Goal: Information Seeking & Learning: Learn about a topic

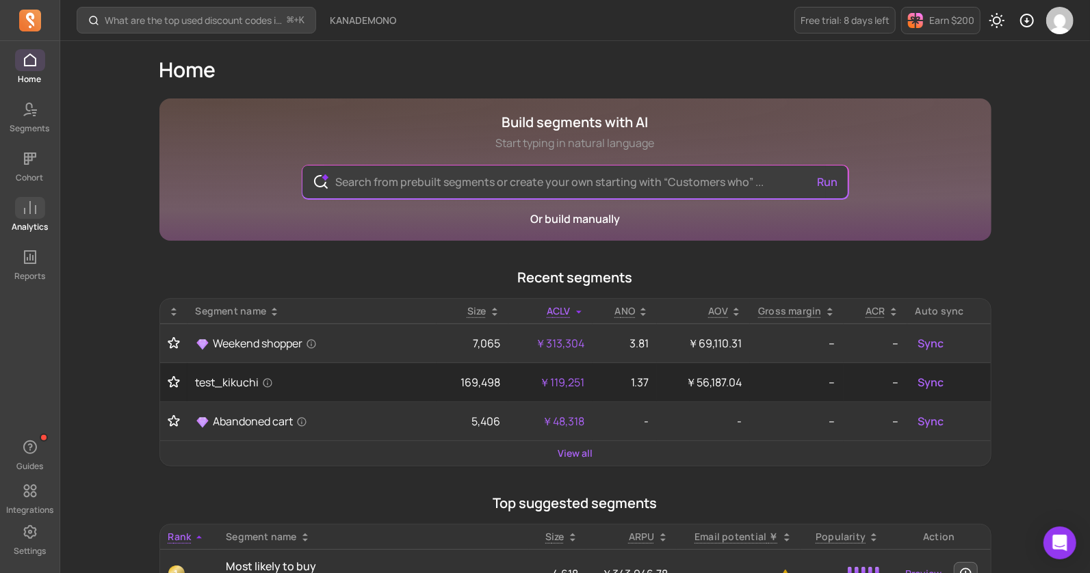
click at [31, 213] on icon at bounding box center [30, 208] width 16 height 16
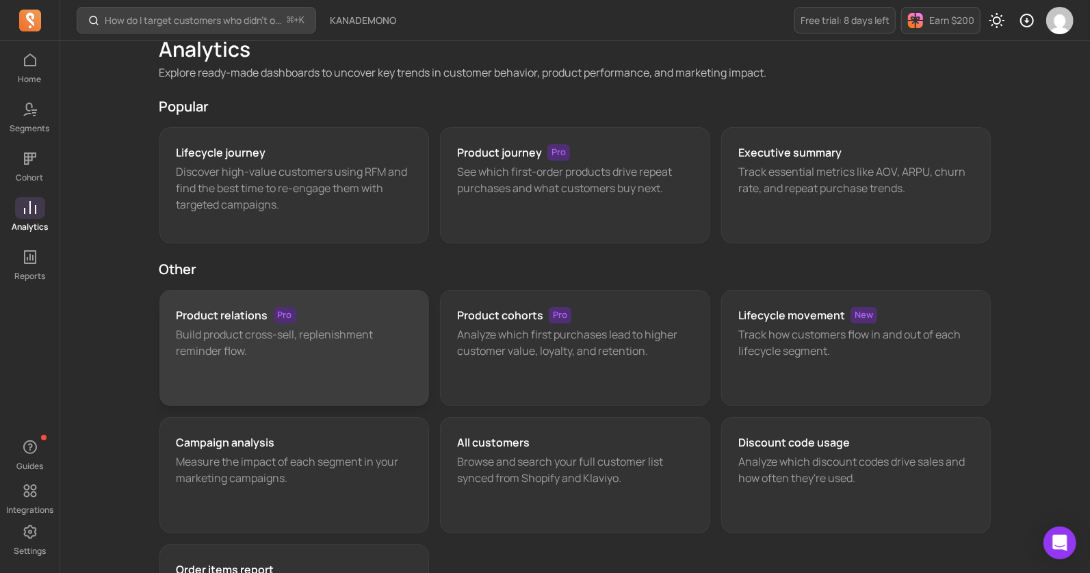
scroll to position [21, 0]
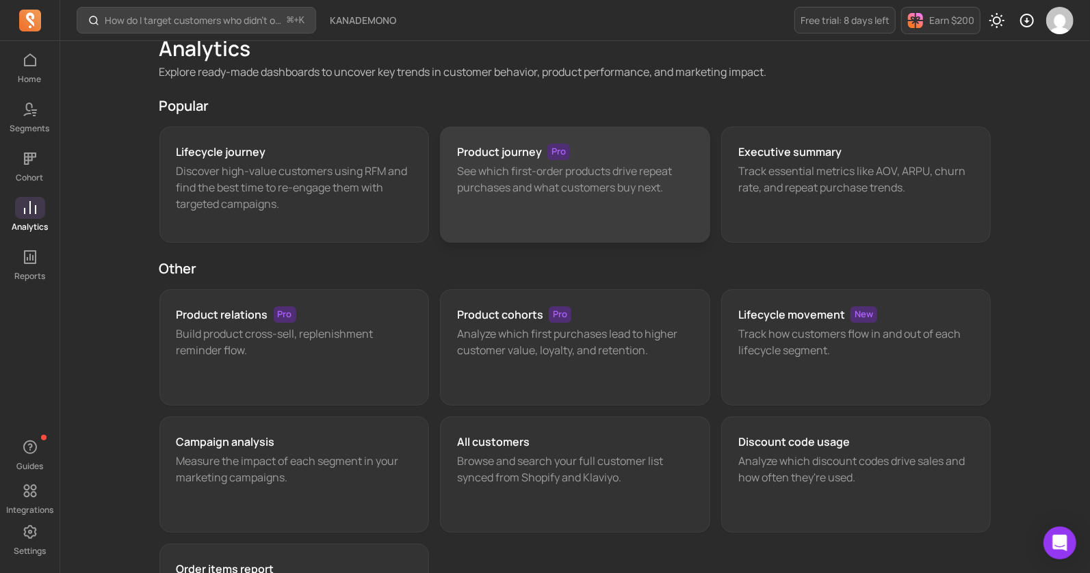
click at [481, 212] on div "Product journey Pro See which first-order products drive repeat purchases and w…" at bounding box center [575, 185] width 270 height 116
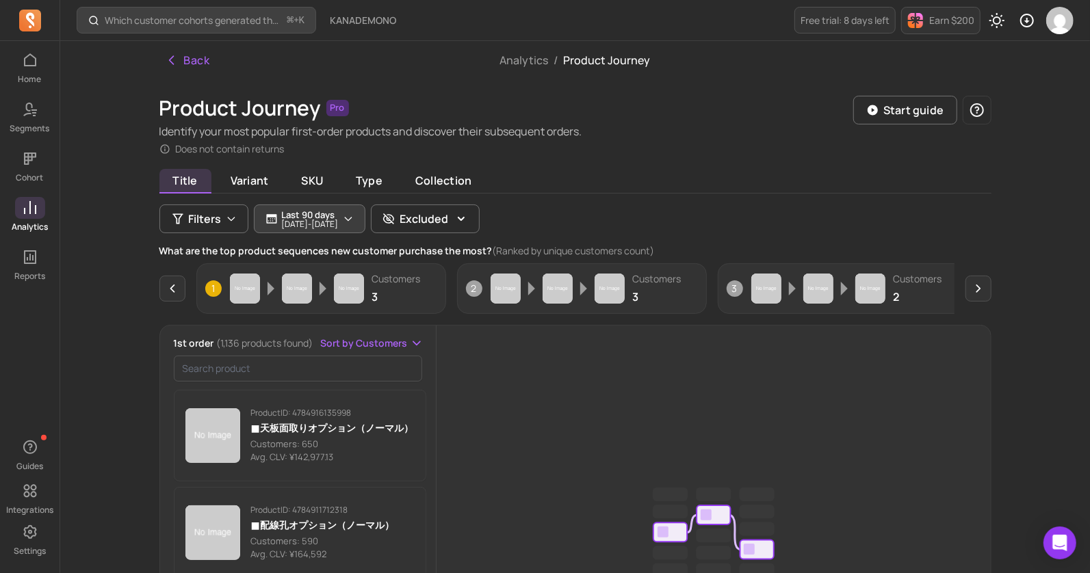
click at [354, 221] on icon "button" at bounding box center [348, 218] width 11 height 11
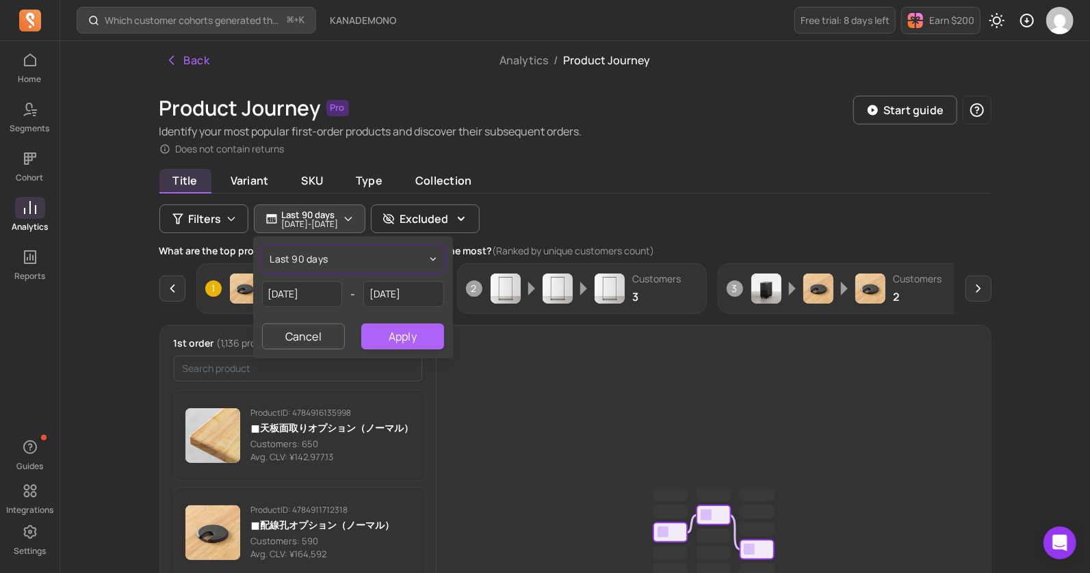
click at [340, 262] on button "last 90 days" at bounding box center [353, 259] width 182 height 27
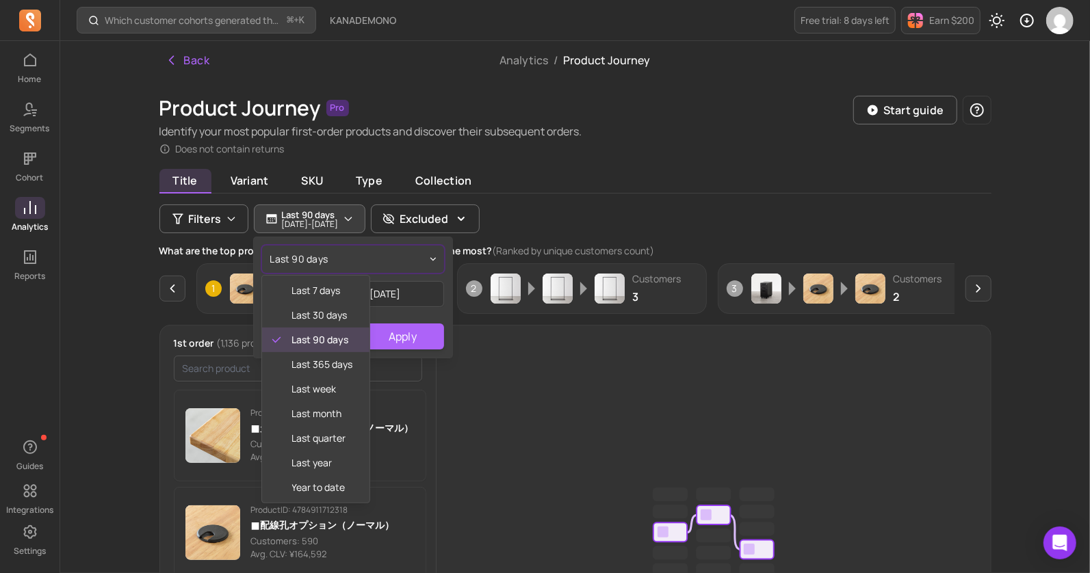
click at [393, 261] on button "last 90 days" at bounding box center [353, 259] width 182 height 27
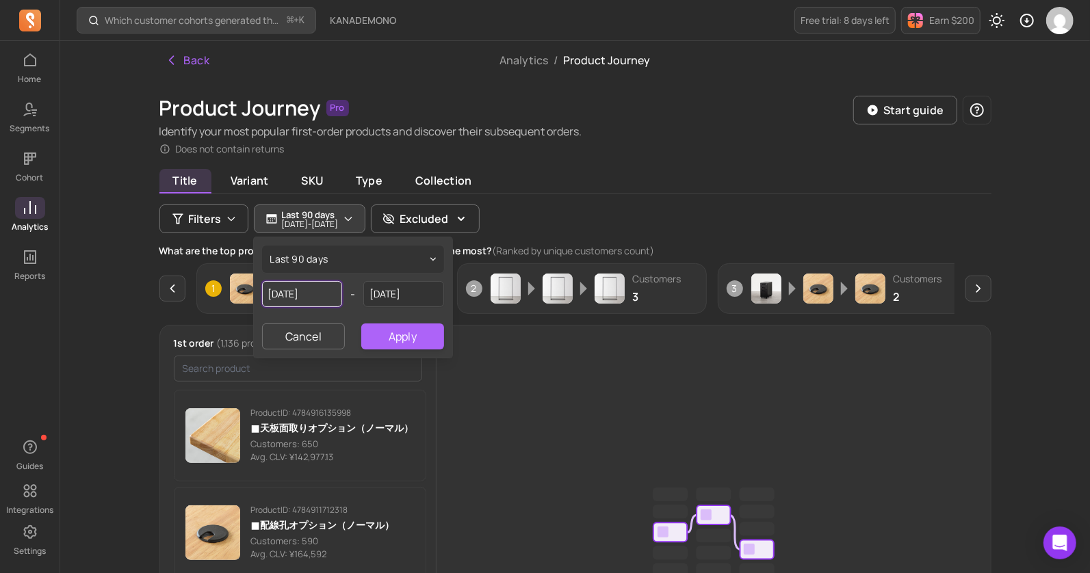
click at [322, 288] on input "[DATE]" at bounding box center [302, 294] width 81 height 26
select select "2025"
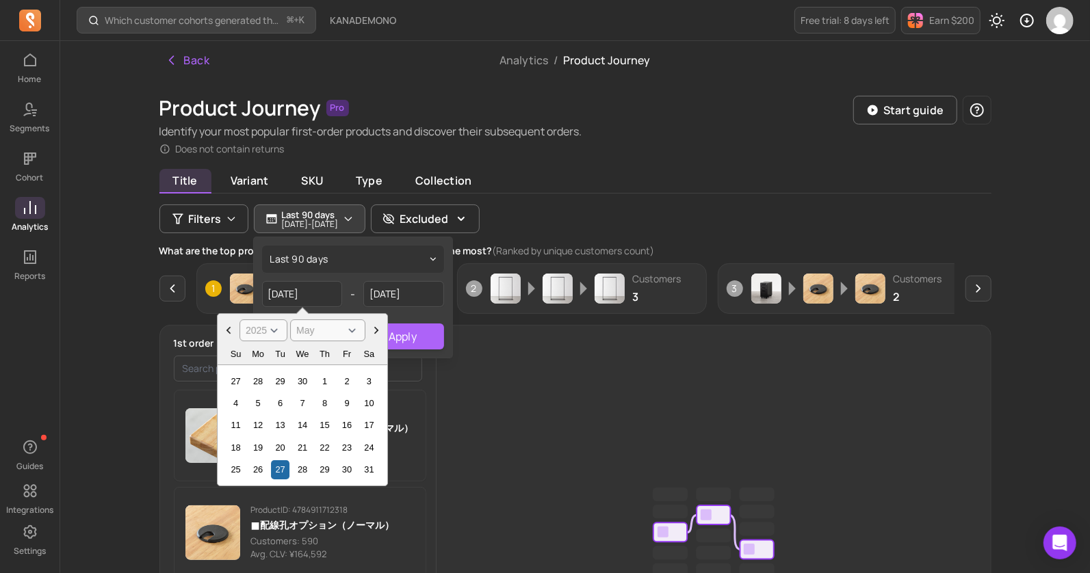
click at [229, 328] on icon "Choose Date" at bounding box center [229, 331] width 14 height 14
select select "January"
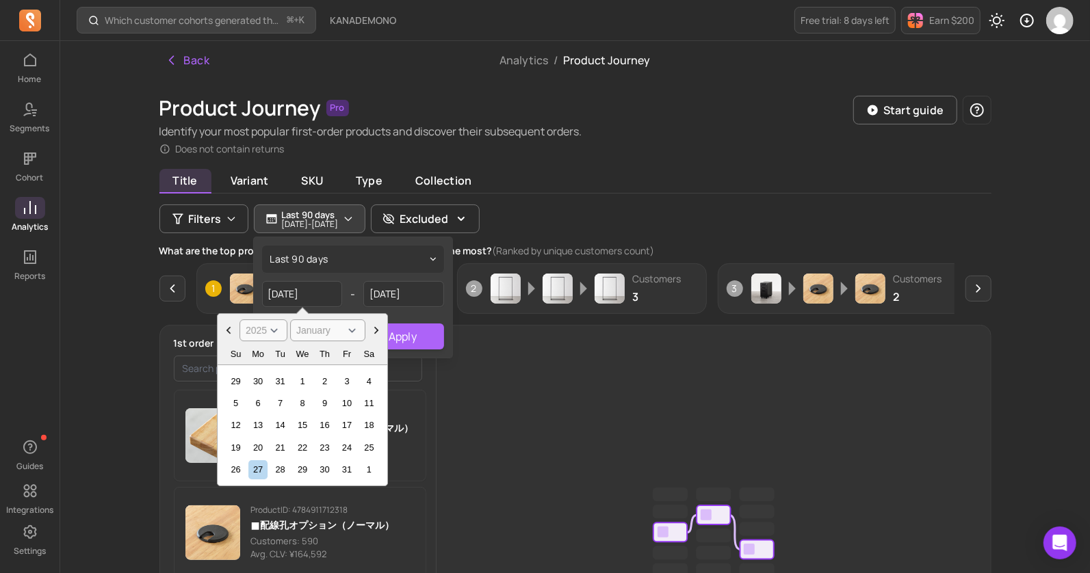
click at [229, 328] on icon "Choose Date" at bounding box center [229, 331] width 14 height 14
select select "2024"
select select "December"
click at [235, 376] on div "1" at bounding box center [235, 381] width 18 height 18
type input "[DATE]"
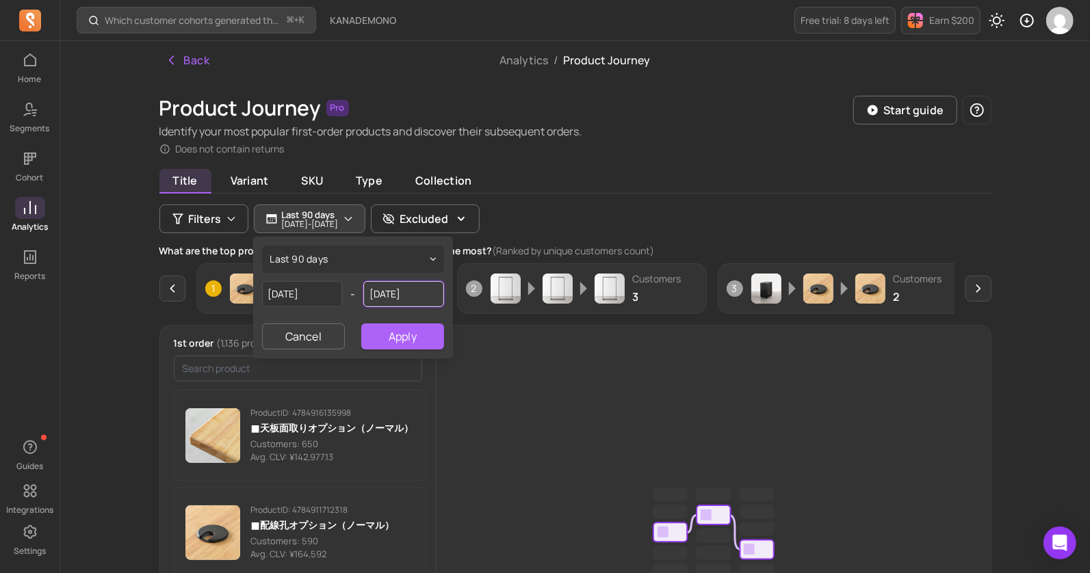
click at [426, 295] on input "[DATE]" at bounding box center [403, 294] width 81 height 26
select select "2025"
select select "August"
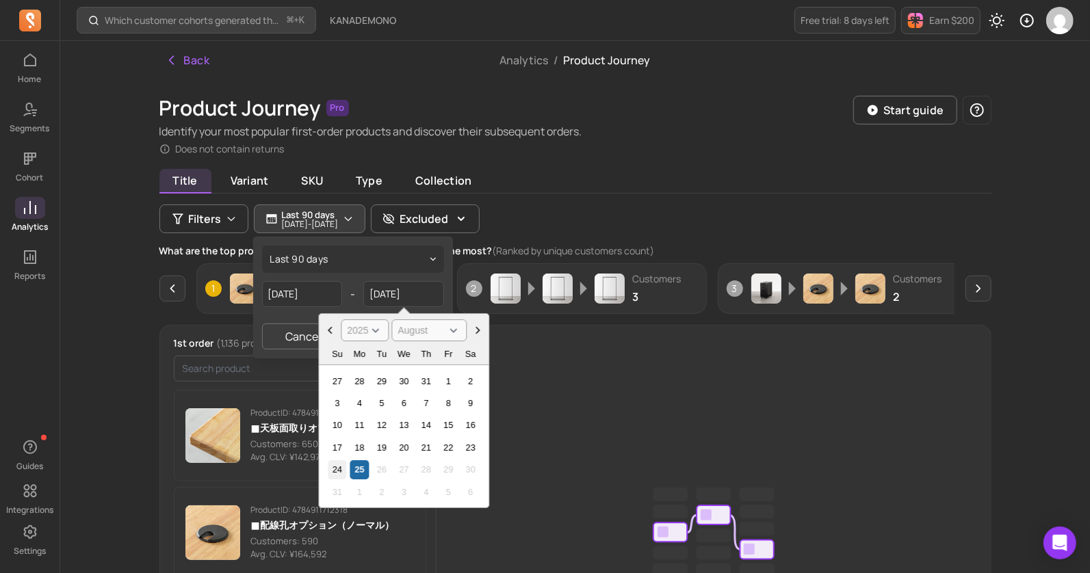
click at [333, 467] on div "24" at bounding box center [337, 470] width 18 height 18
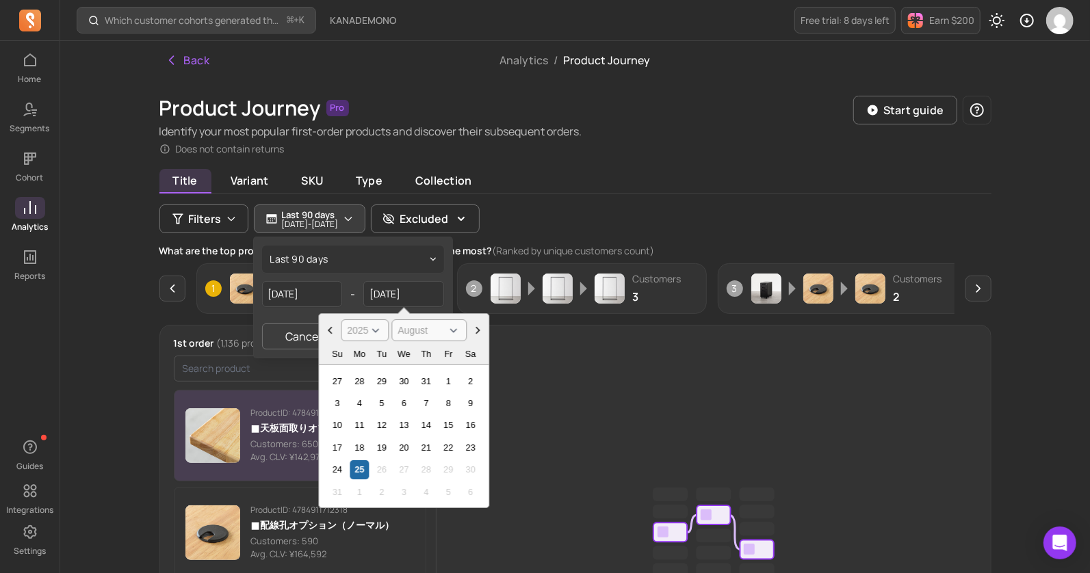
type input "[DATE]"
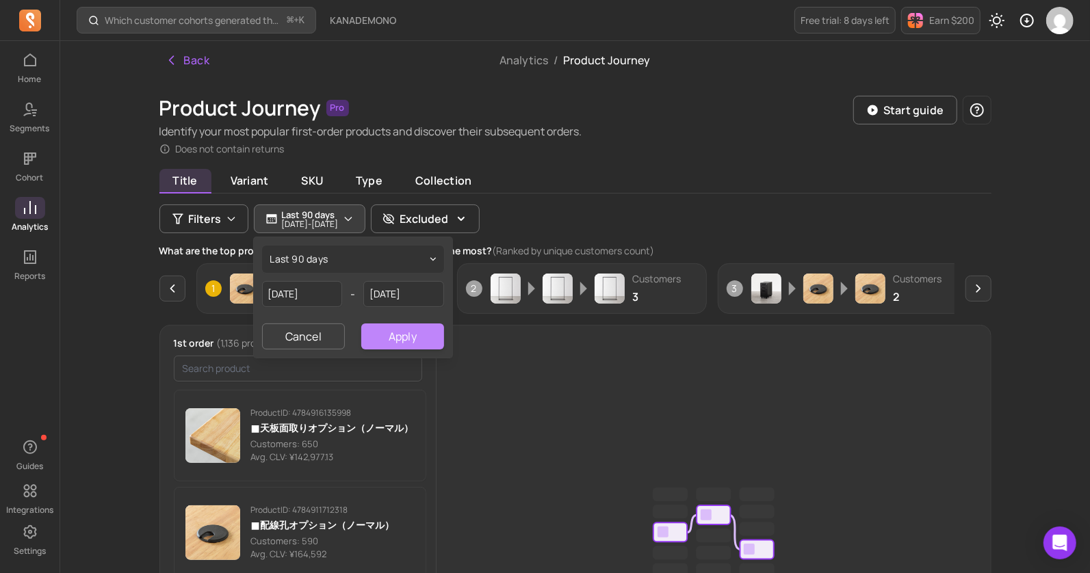
click at [402, 328] on button "Apply" at bounding box center [402, 337] width 82 height 26
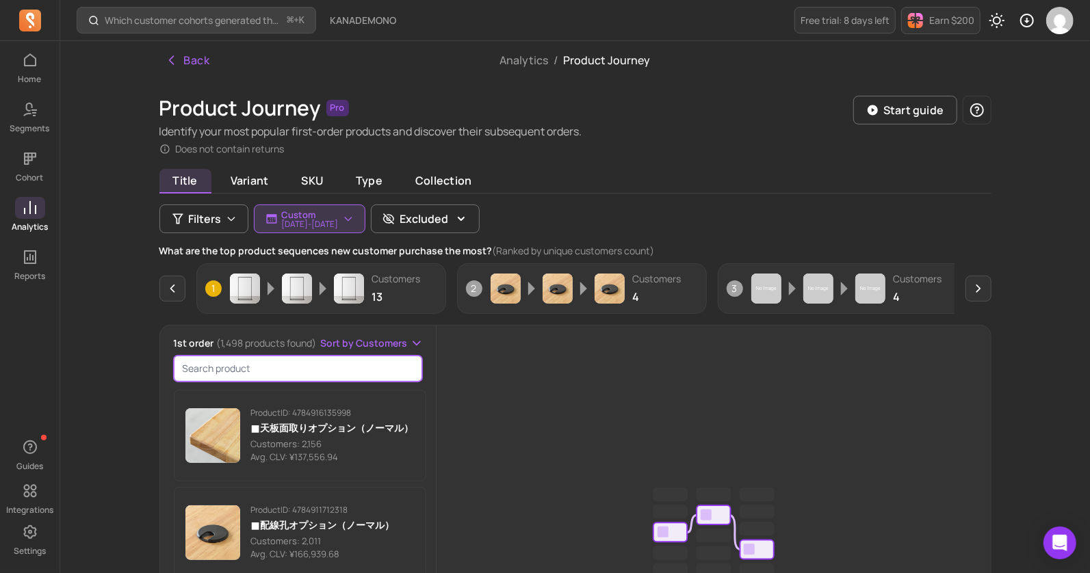
click at [289, 369] on input "search product" at bounding box center [298, 369] width 249 height 26
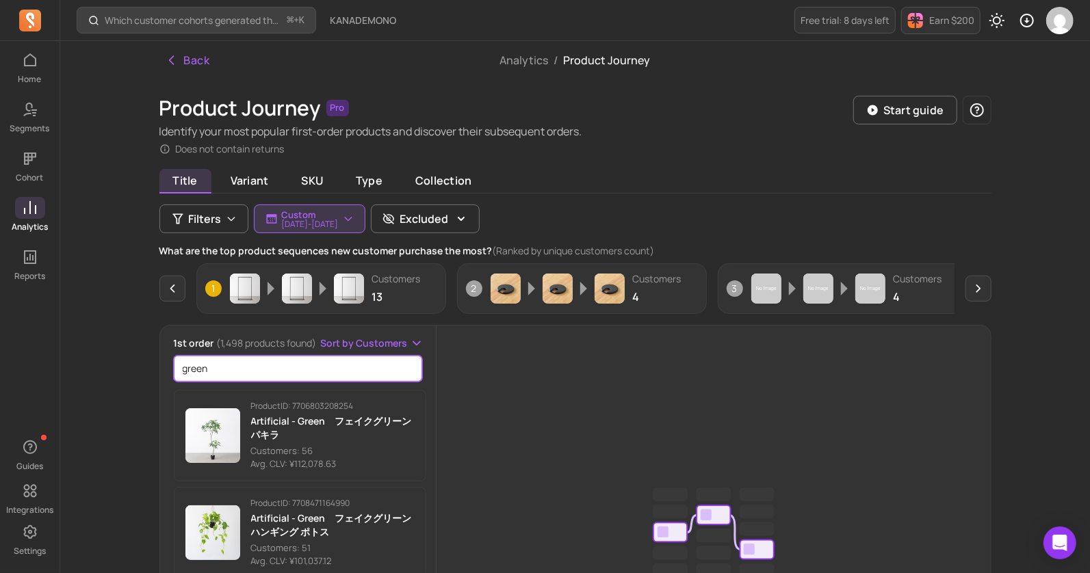
type input "green"
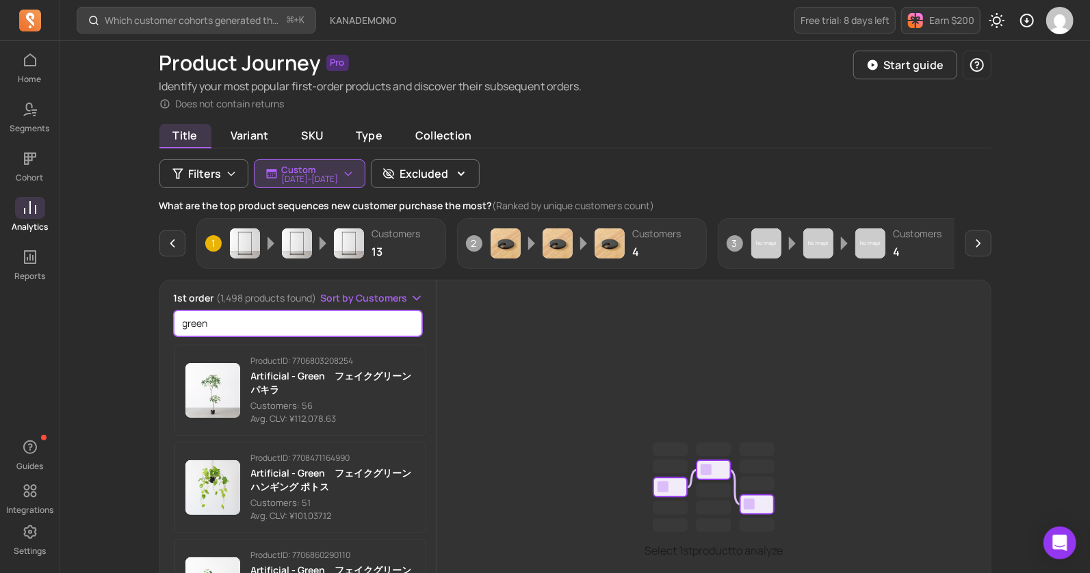
scroll to position [44, 0]
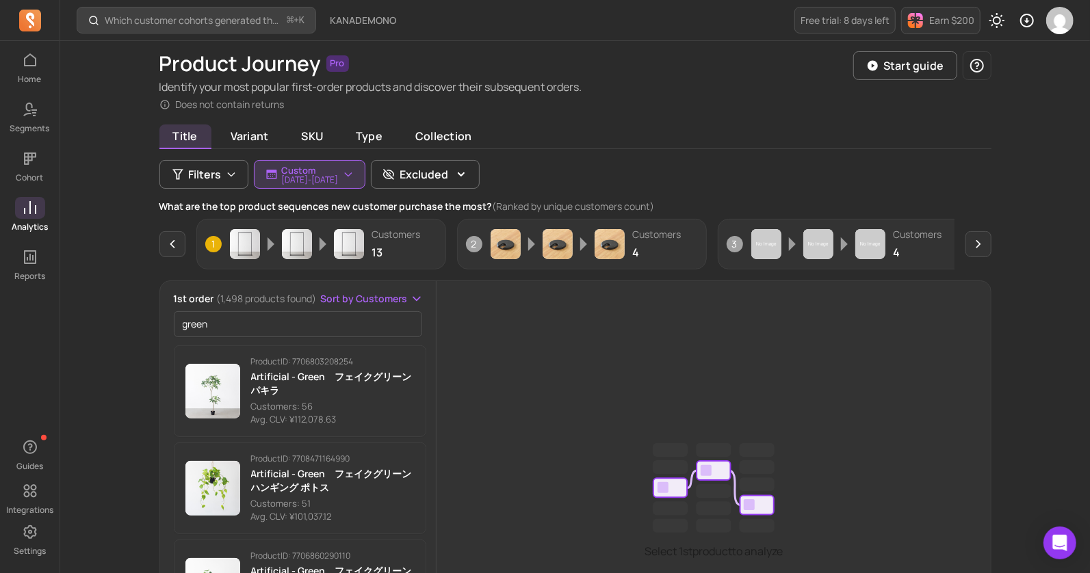
click at [395, 295] on span "Sort by Customers" at bounding box center [363, 299] width 87 height 14
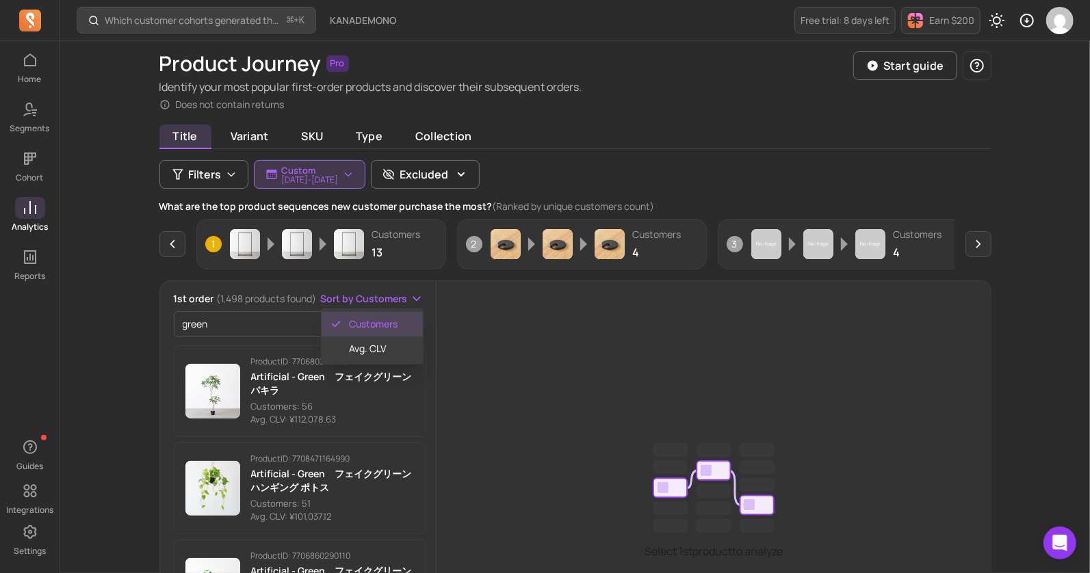
click at [254, 322] on div "1st order (1,498 products found) Sort by Customers Customers Avg. CLV green Pro…" at bounding box center [298, 507] width 276 height 431
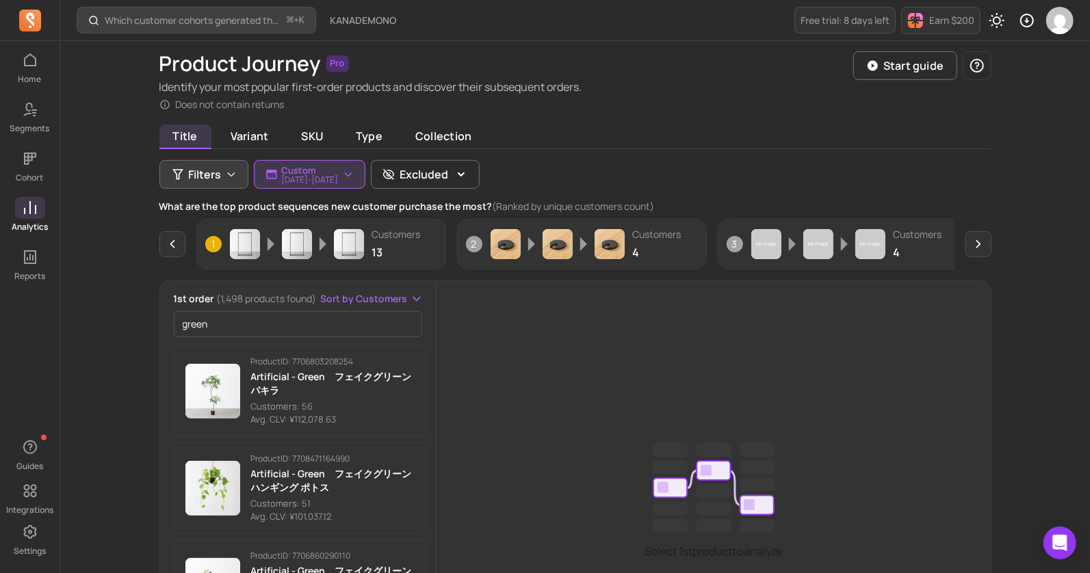
click at [227, 169] on icon "button" at bounding box center [231, 174] width 11 height 11
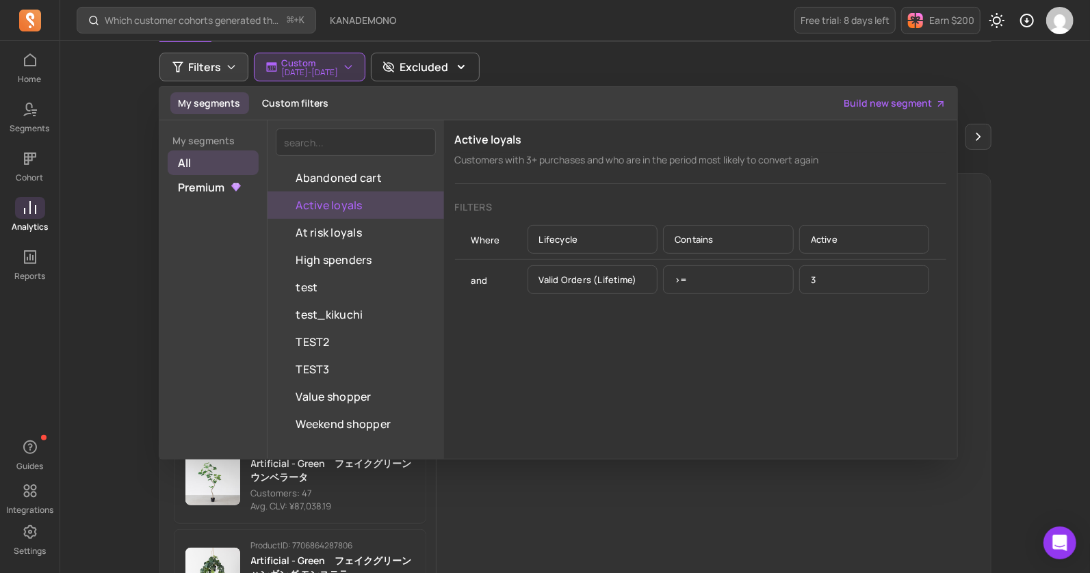
scroll to position [190, 0]
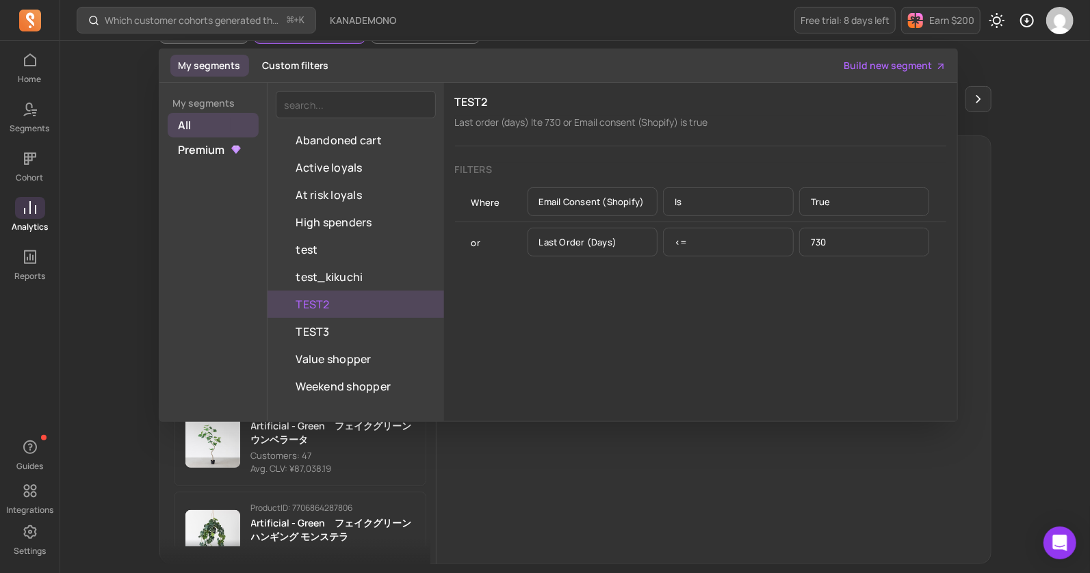
click at [125, 239] on div "Which customer cohorts generated the most orders? ⌘ + K KANADEMONO Free trial: …" at bounding box center [575, 254] width 1030 height 888
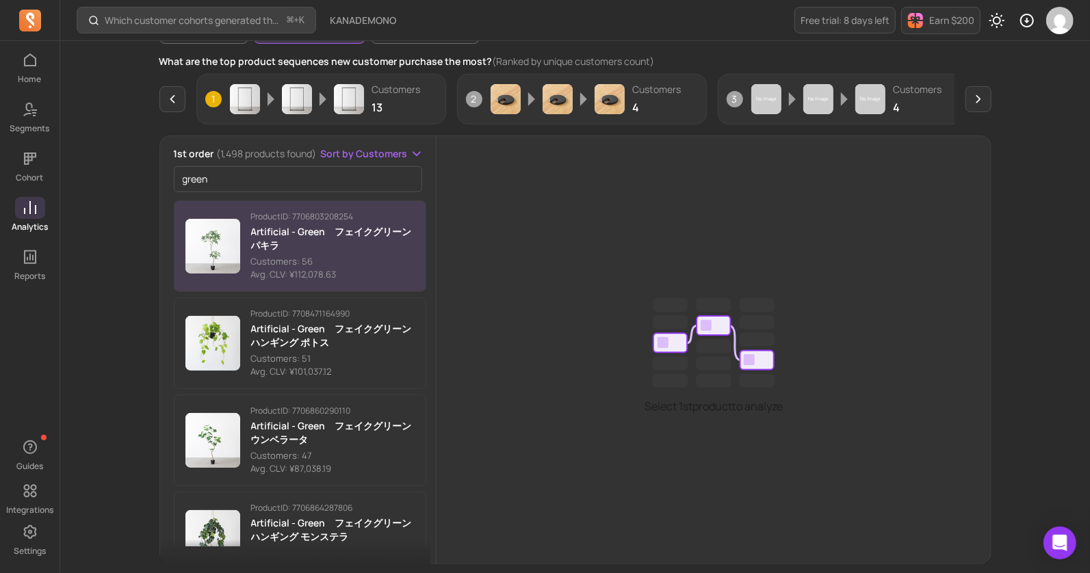
click at [299, 231] on p "Artificial - Green　フェイクグリーン パキラ" at bounding box center [333, 238] width 164 height 27
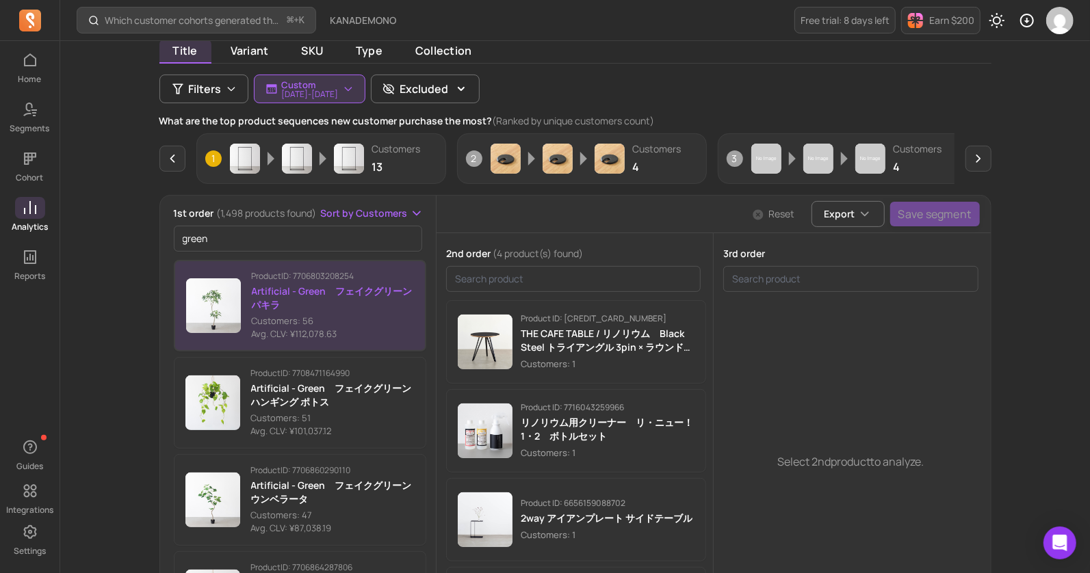
scroll to position [43, 0]
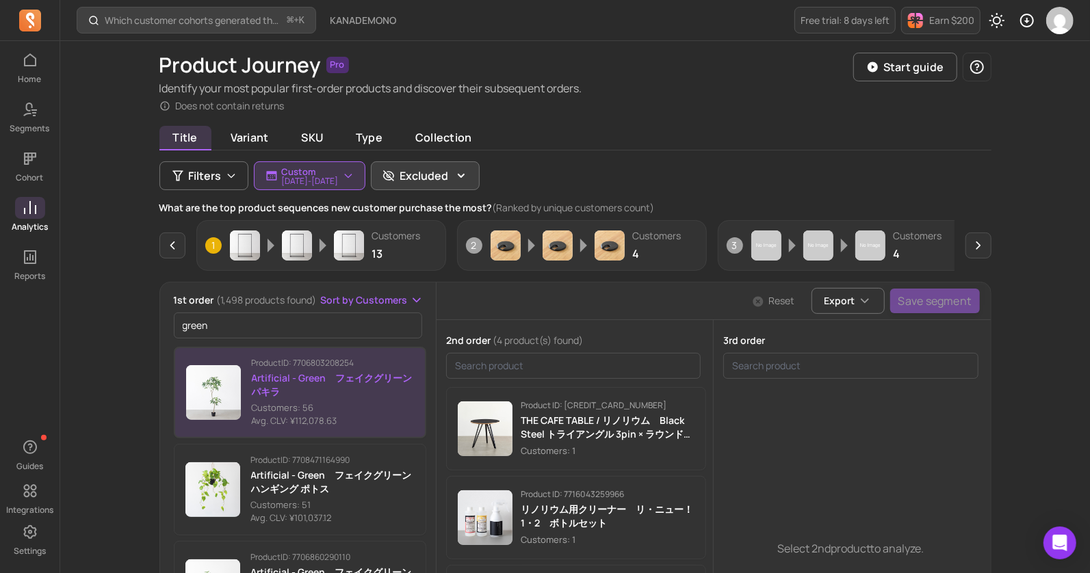
click at [449, 177] on p "Excluded" at bounding box center [424, 176] width 49 height 16
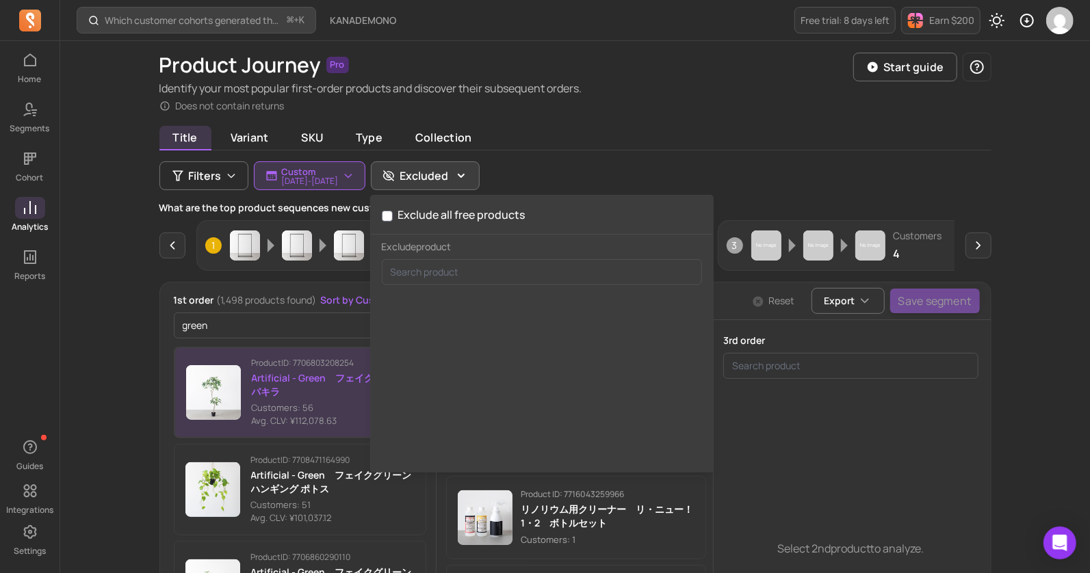
click at [628, 166] on div "Title Variant SKU Type Collection Filters Custom [DATE] - [DATE] Excluded Exclu…" at bounding box center [575, 455] width 832 height 653
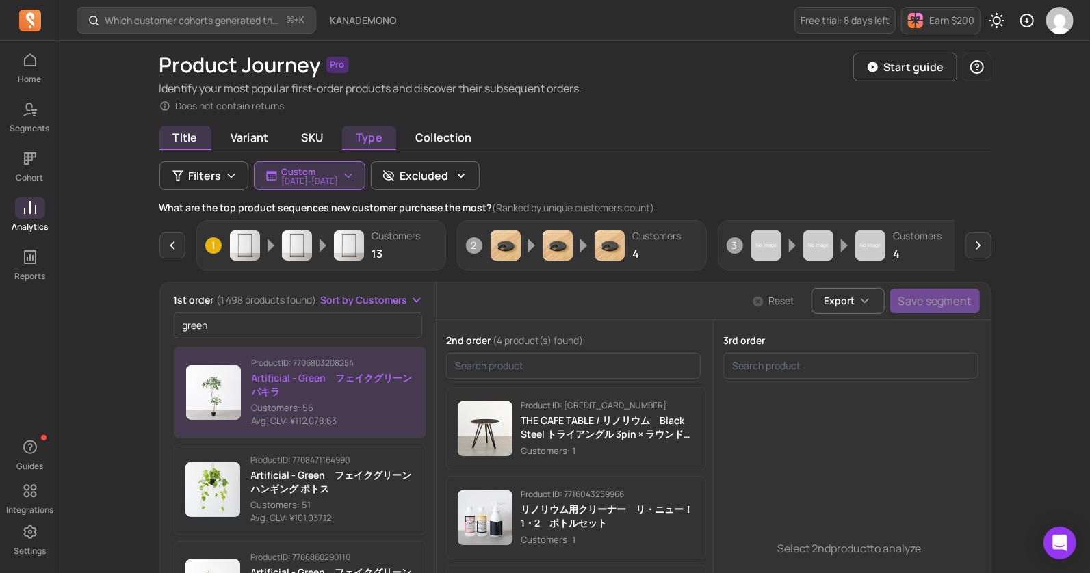
click at [385, 138] on span "Type" at bounding box center [369, 138] width 54 height 25
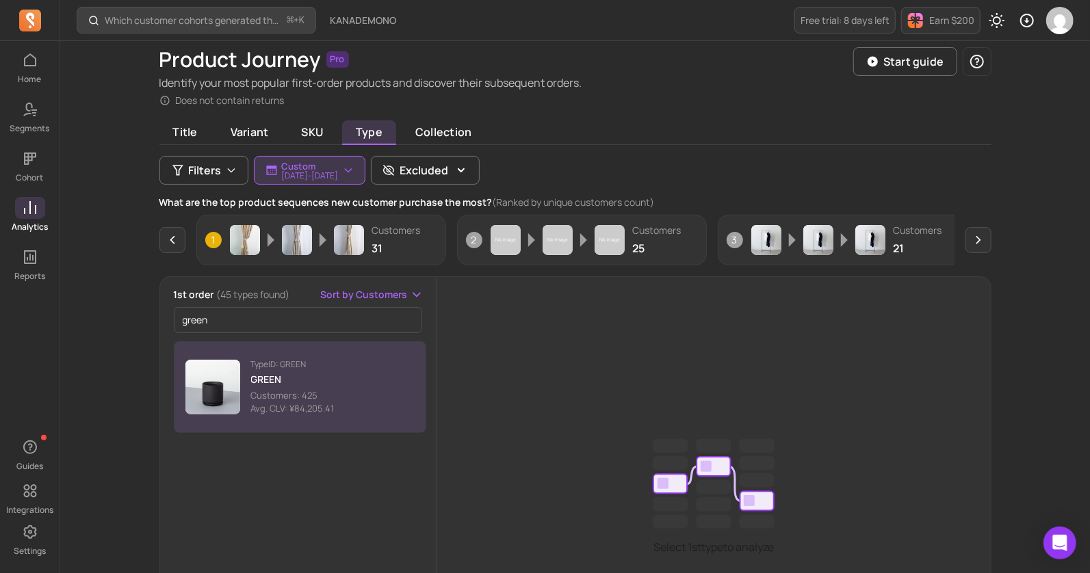
click at [227, 386] on img "button" at bounding box center [212, 387] width 55 height 55
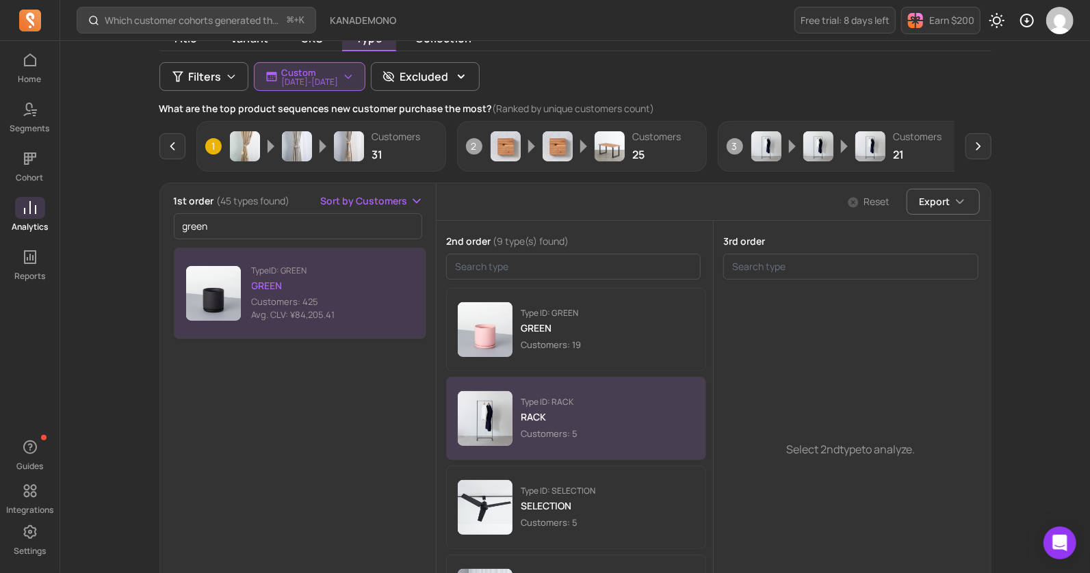
scroll to position [142, 0]
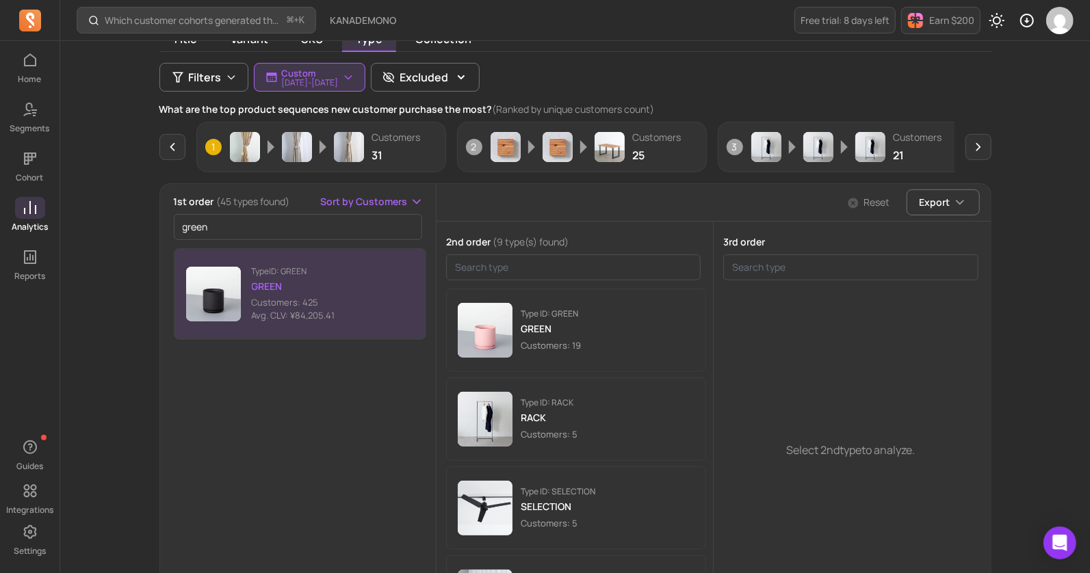
click at [266, 424] on div "Type ID: GREEN GREEN Customers: 425 Avg. CLV: ¥84,205.41" at bounding box center [303, 420] width 259 height 349
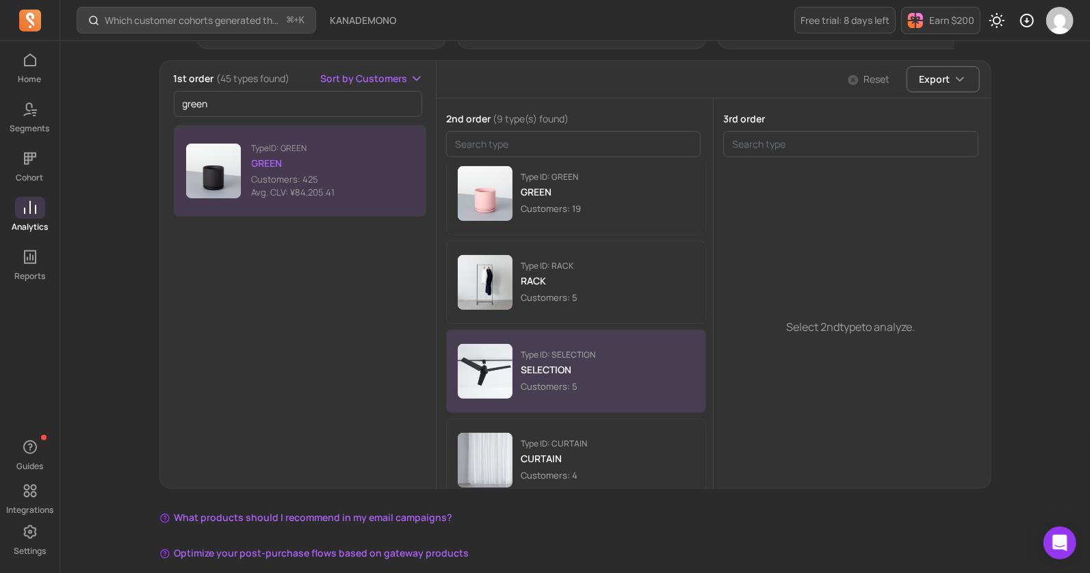
scroll to position [16, 0]
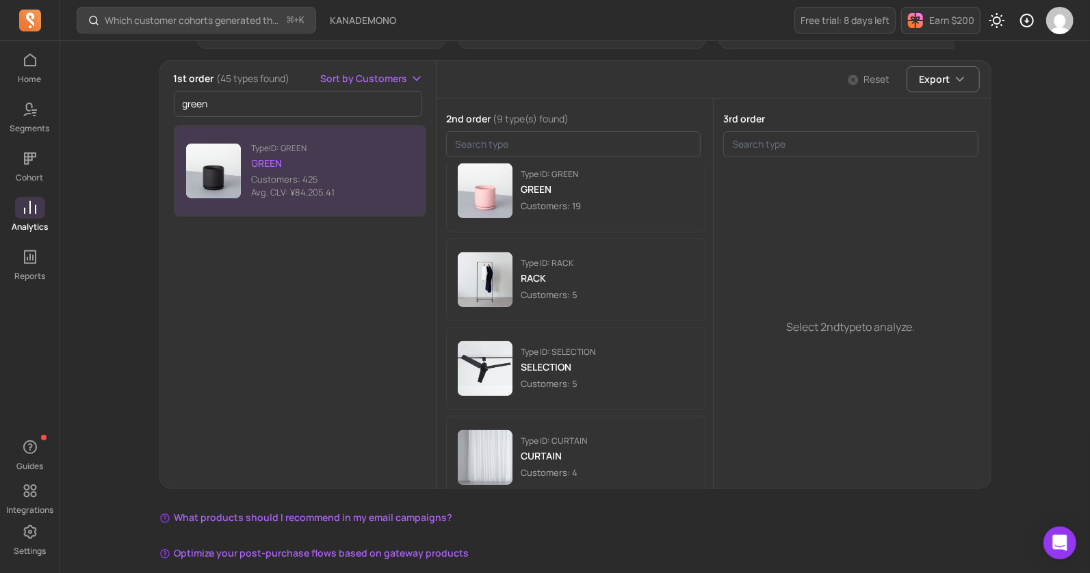
click at [263, 393] on div "Type ID: GREEN GREEN Customers: 425 Avg. CLV: ¥84,205.41" at bounding box center [303, 296] width 259 height 349
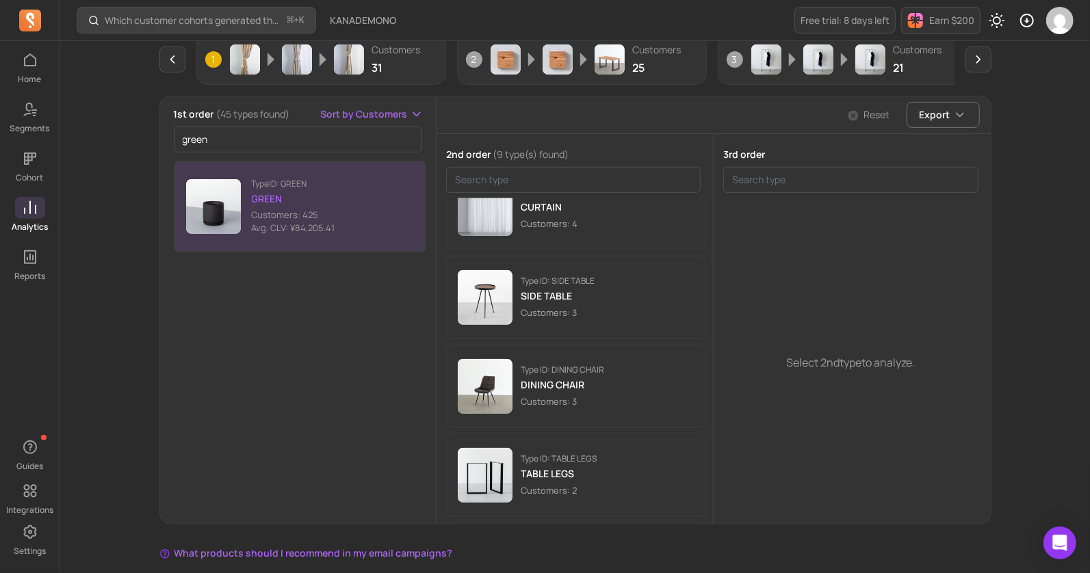
scroll to position [226, 0]
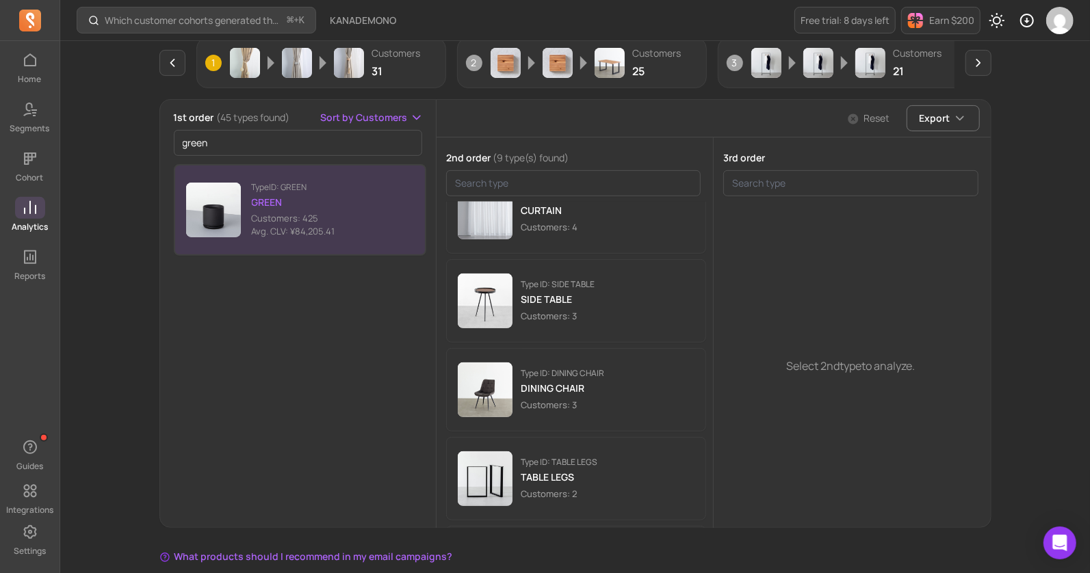
click at [30, 208] on icon at bounding box center [30, 207] width 12 height 13
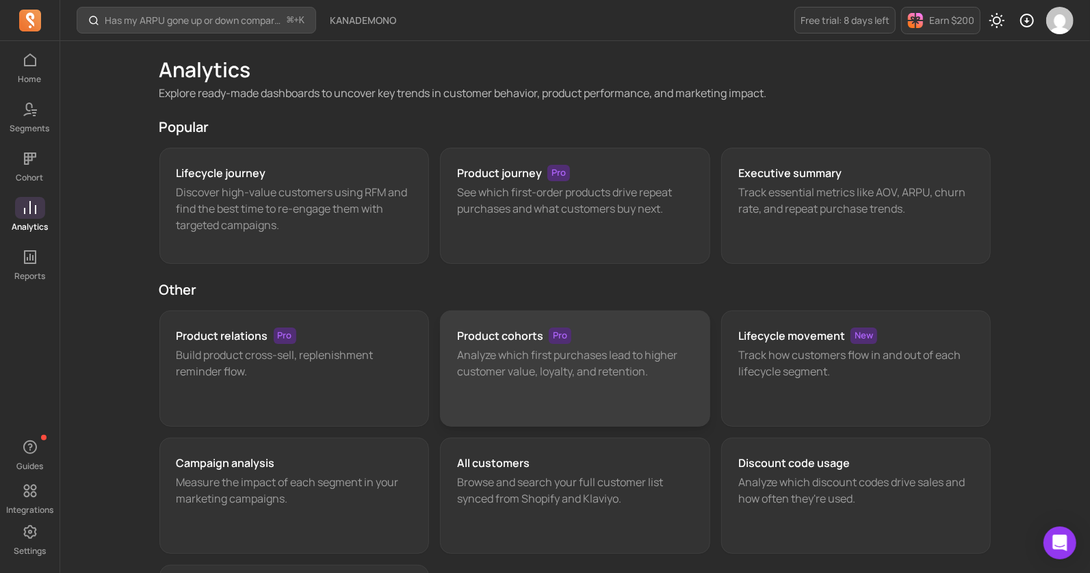
click at [514, 392] on div "Product cohorts Pro Analyze which first purchases lead to higher customer value…" at bounding box center [575, 369] width 270 height 116
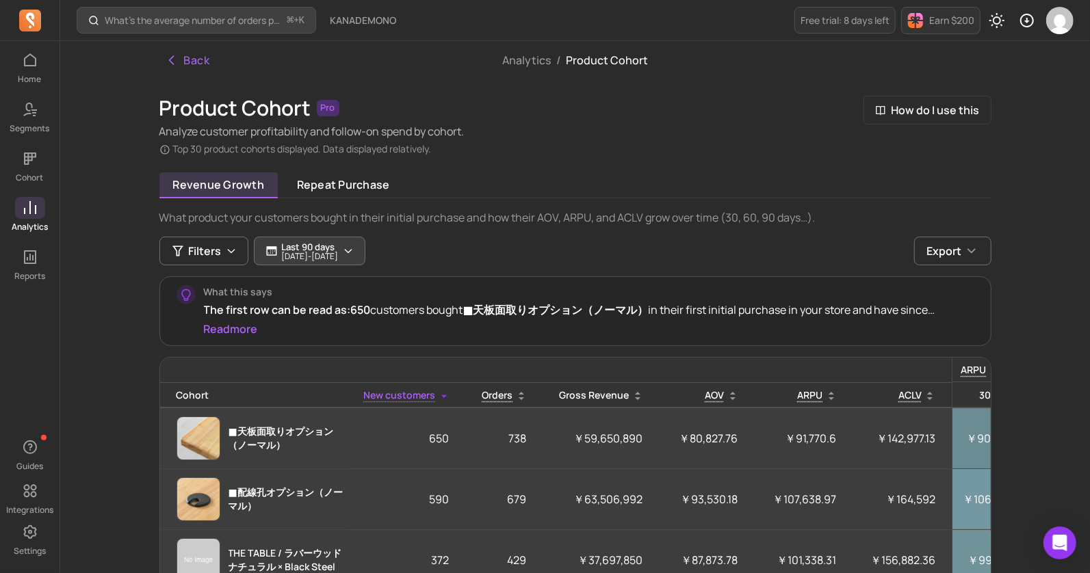
click at [290, 257] on p "[DATE] - [DATE]" at bounding box center [310, 256] width 57 height 8
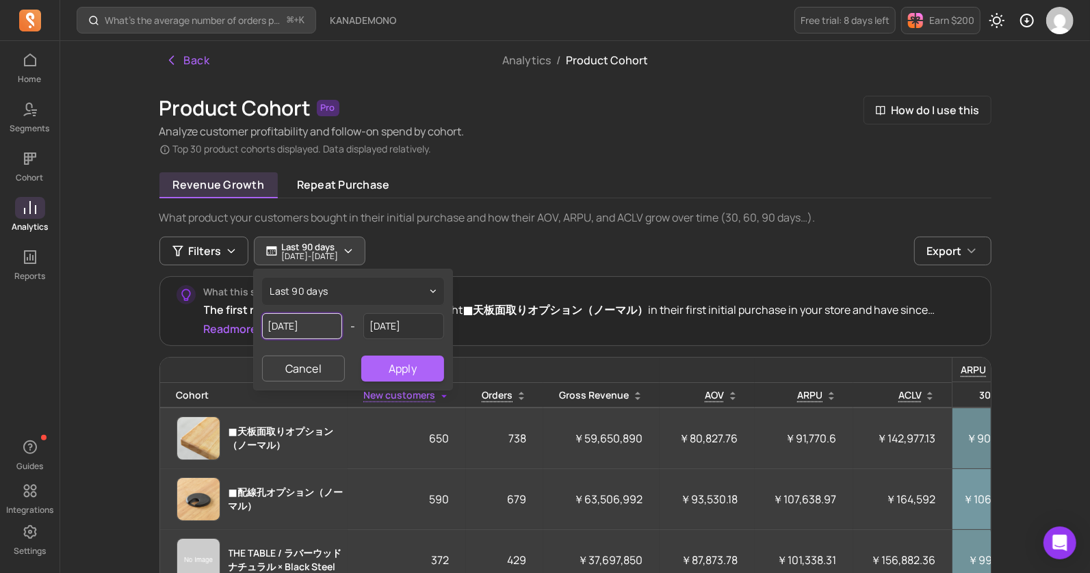
click at [305, 323] on input "[DATE]" at bounding box center [302, 326] width 81 height 26
select select "2025"
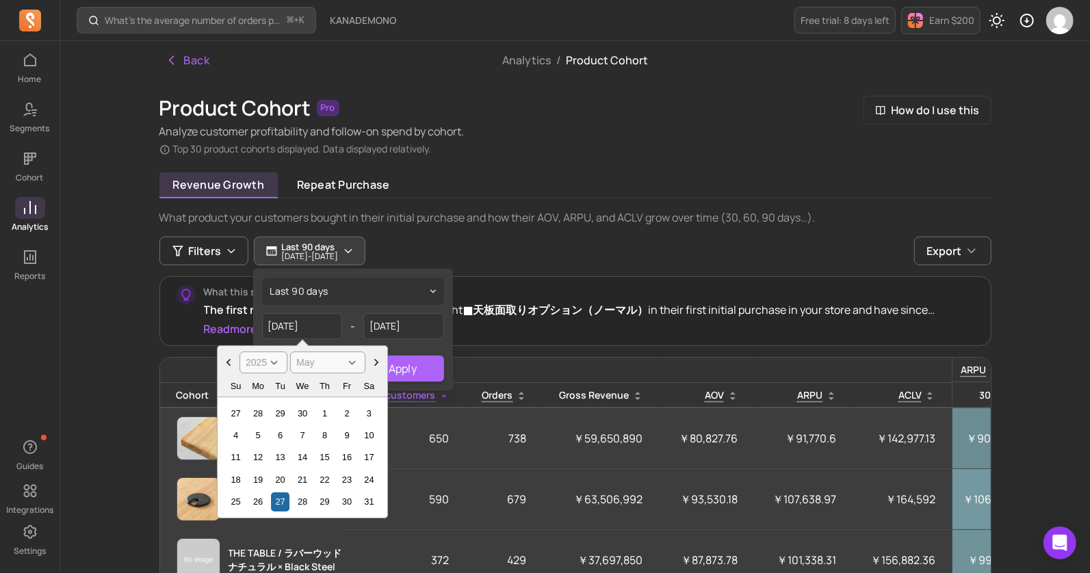
click at [226, 360] on icon "Choose Date" at bounding box center [228, 363] width 4 height 8
select select "March"
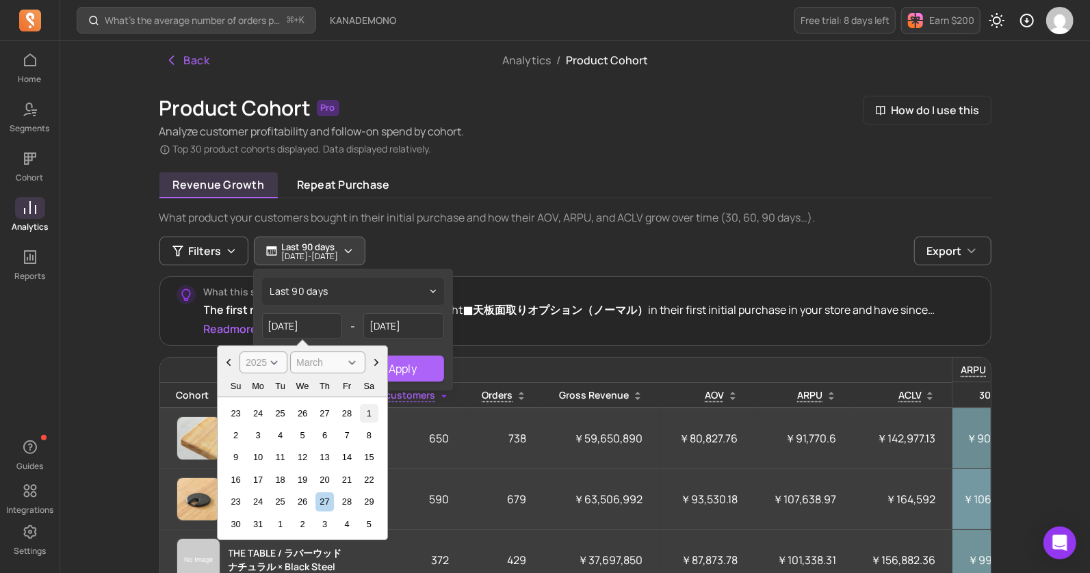
click at [368, 412] on div "1" at bounding box center [368, 413] width 18 height 18
type input "[DATE]"
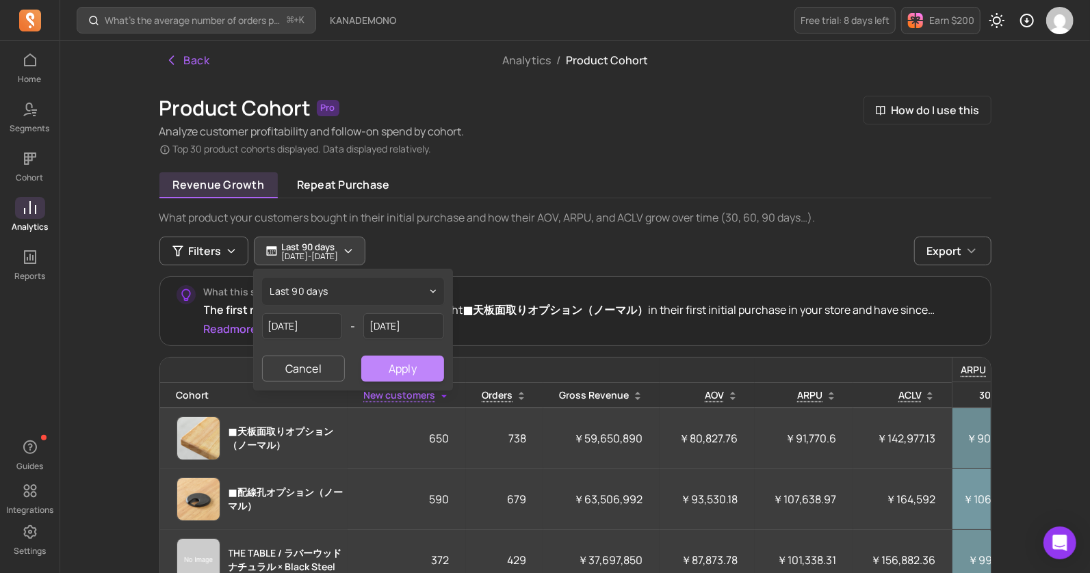
click at [406, 371] on button "Apply" at bounding box center [402, 369] width 82 height 26
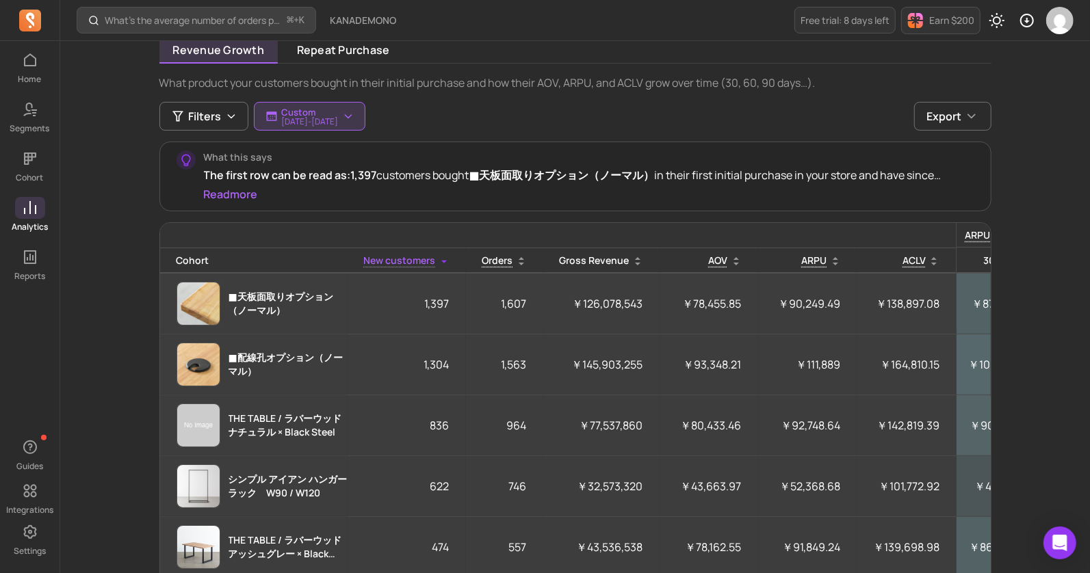
scroll to position [114, 0]
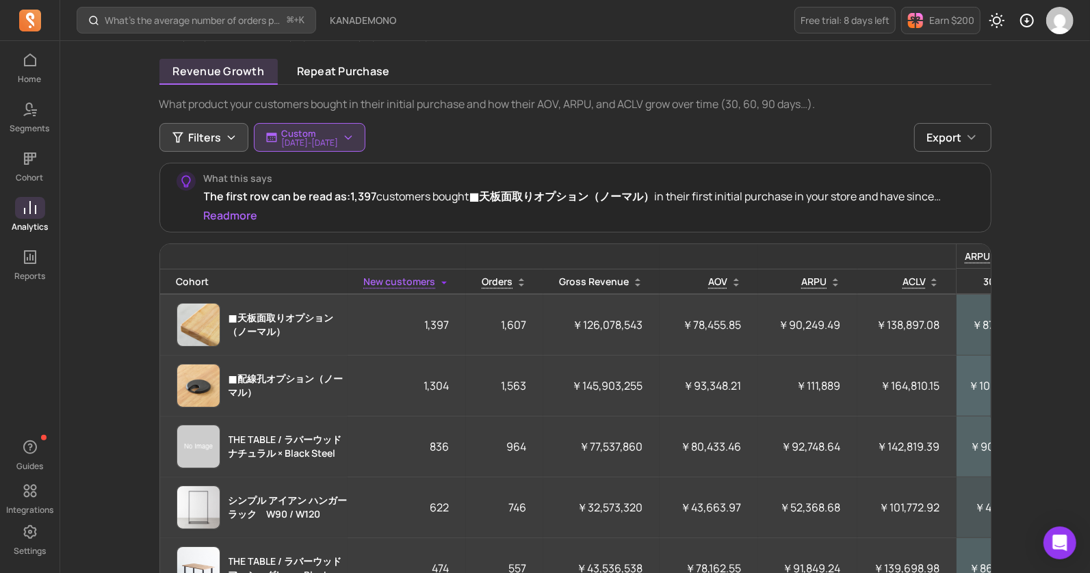
click at [194, 139] on span "Filters" at bounding box center [205, 137] width 33 height 16
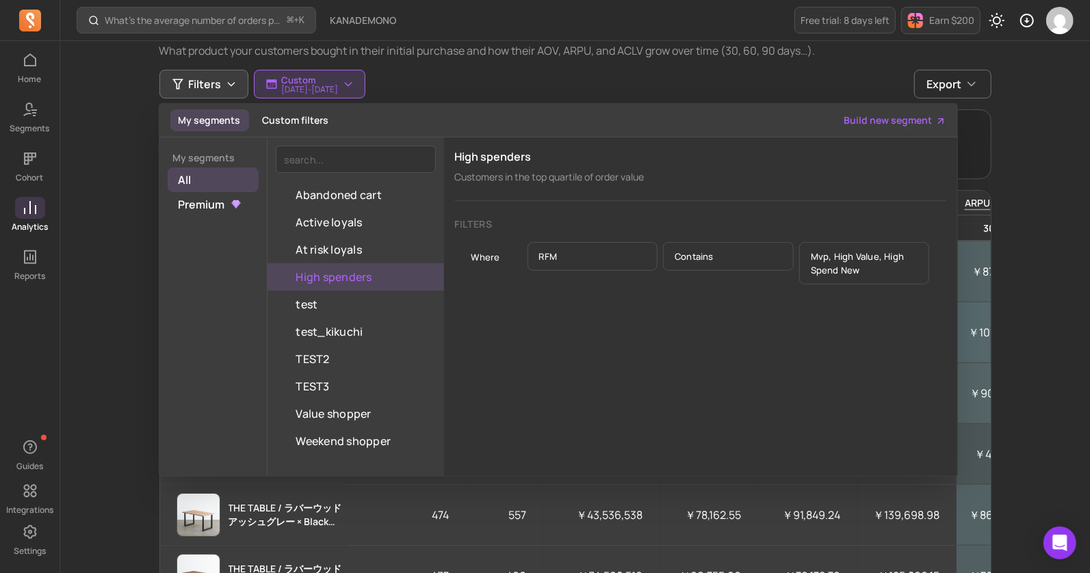
scroll to position [154, 0]
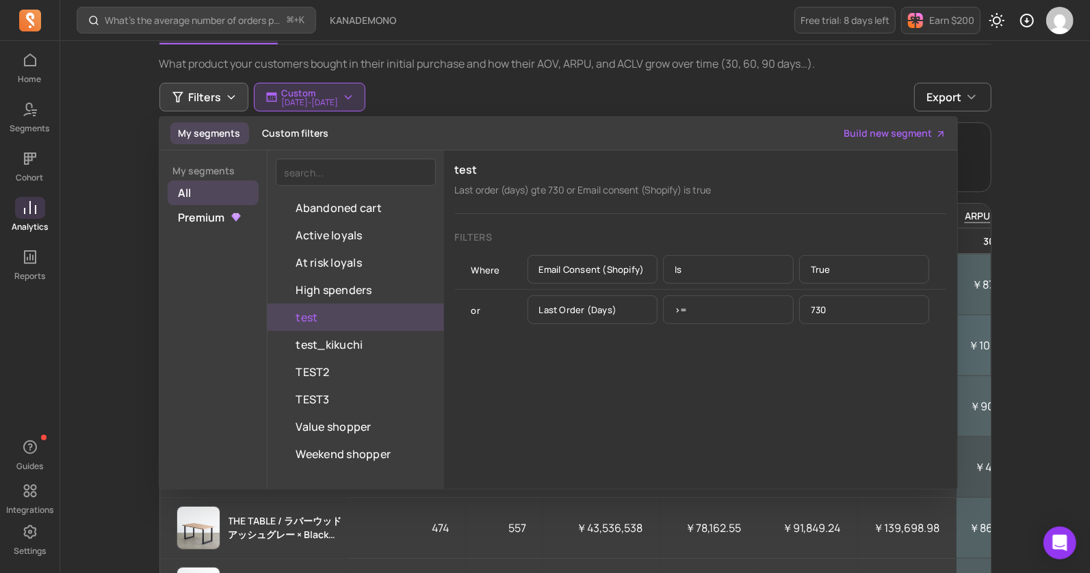
click at [119, 315] on div "What’s the average number of orders per customer? ⌘ + K KANADEMONO Free trial: …" at bounding box center [575, 302] width 1030 height 913
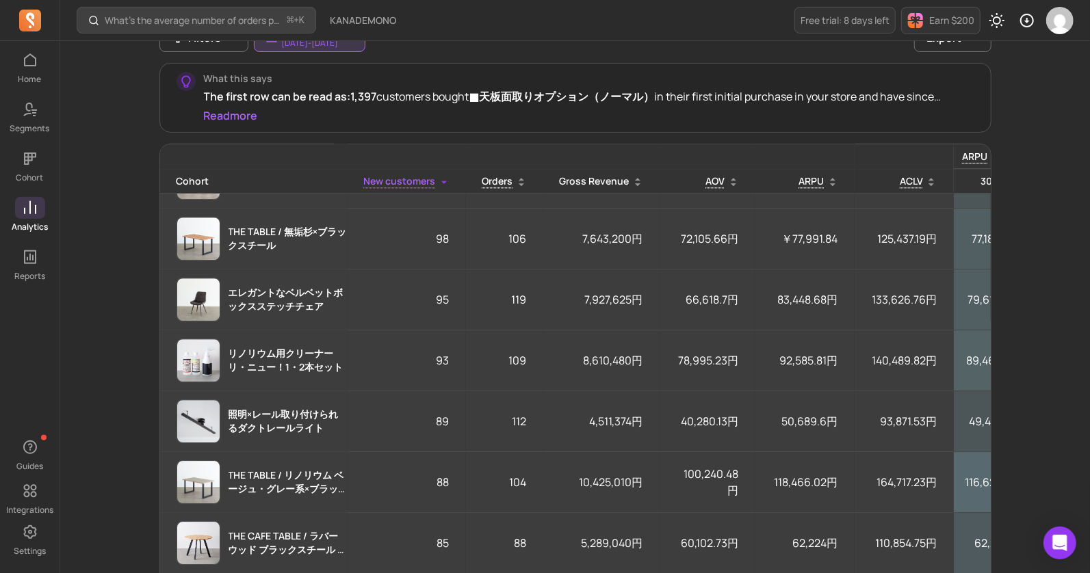
scroll to position [2689, 0]
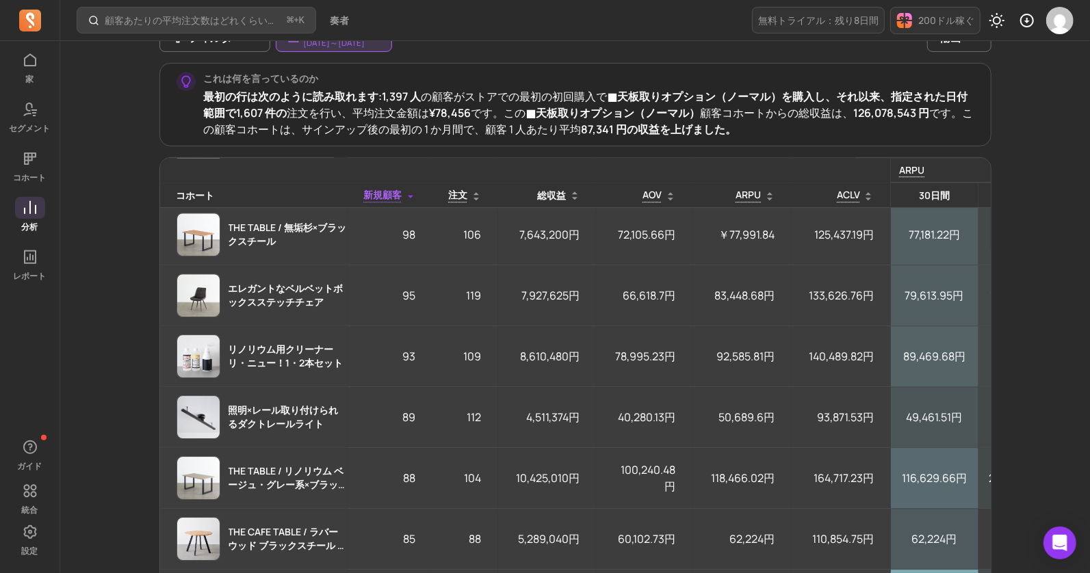
click at [402, 196] on font "AOV" at bounding box center [383, 195] width 38 height 13
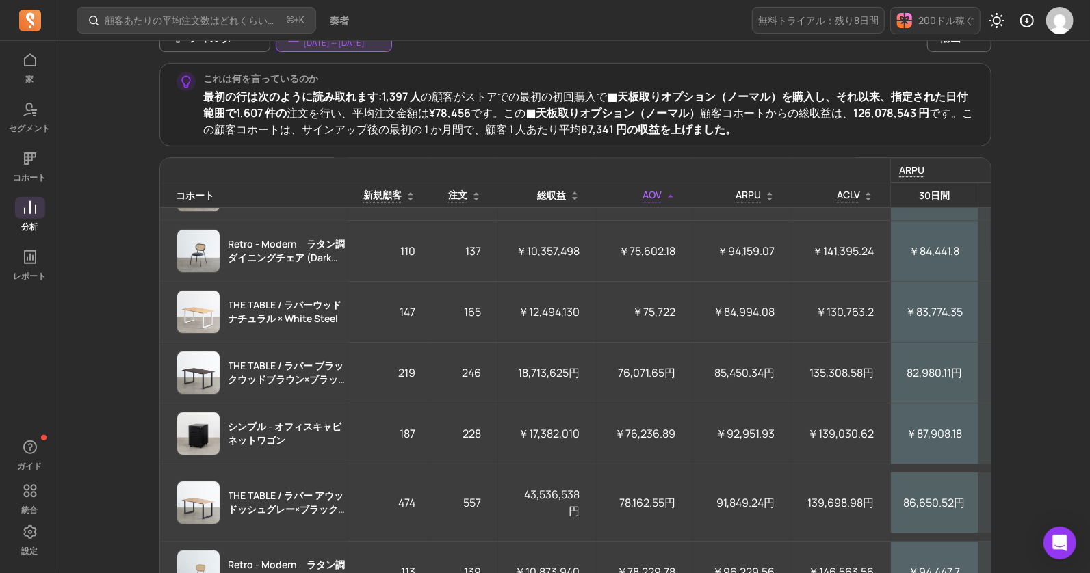
click at [660, 196] on font "AOV" at bounding box center [652, 195] width 19 height 13
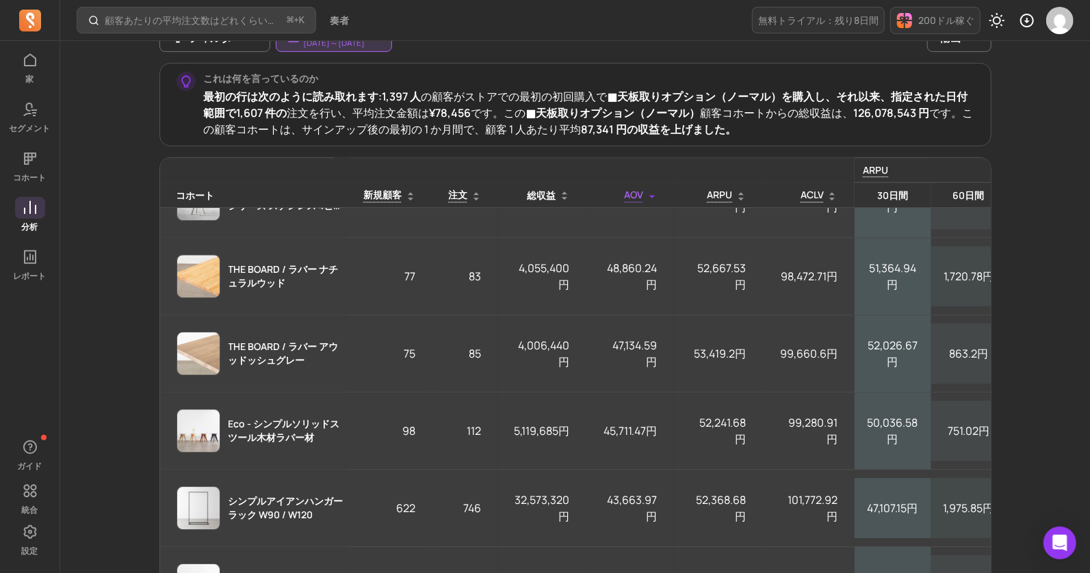
click at [201, 190] on font "コホート" at bounding box center [196, 196] width 38 height 13
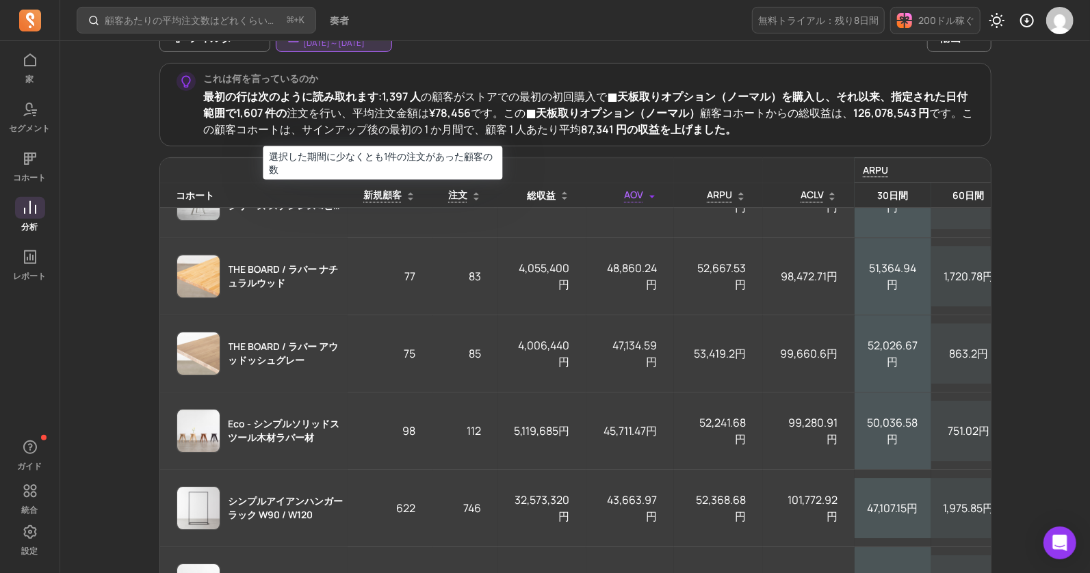
click at [372, 196] on font "新規顧客" at bounding box center [383, 195] width 38 height 13
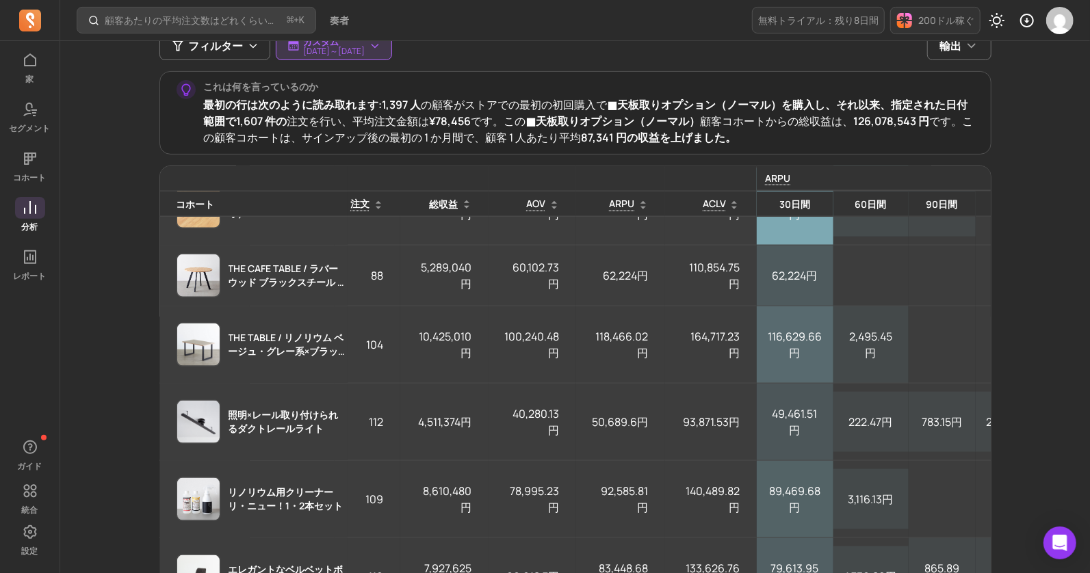
scroll to position [207, 0]
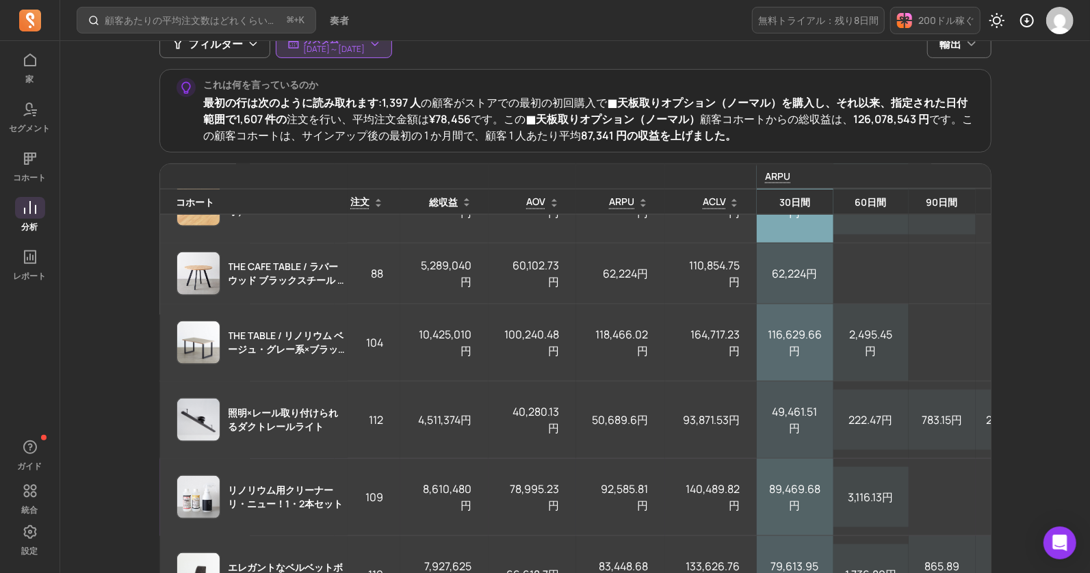
click at [203, 519] on img at bounding box center [198, 497] width 42 height 42
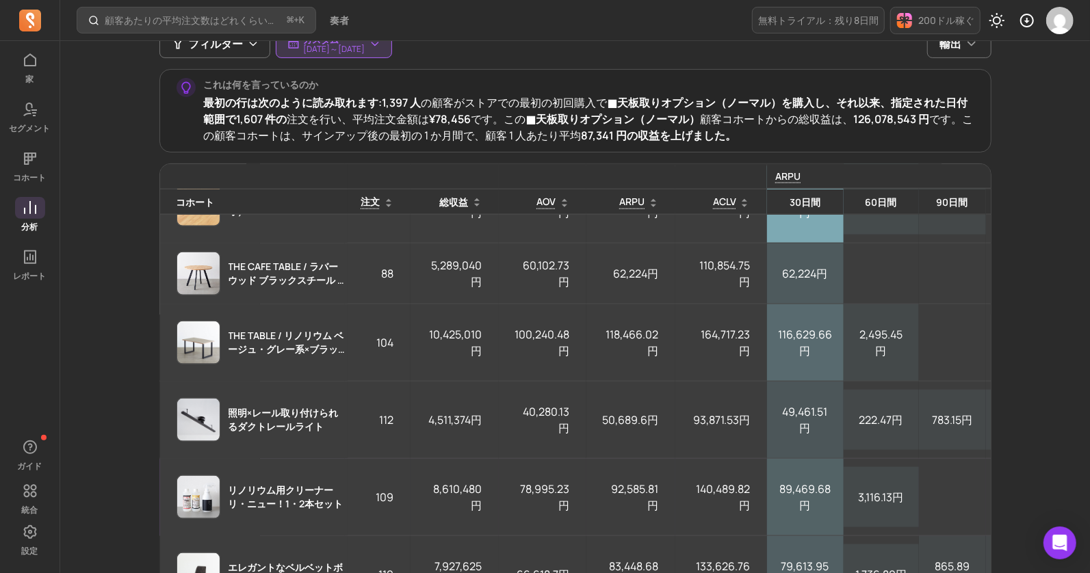
scroll to position [1066, 86]
click at [272, 510] on font "リノリウム用クリーナー リ・ニュー！1・2本セット" at bounding box center [286, 497] width 115 height 27
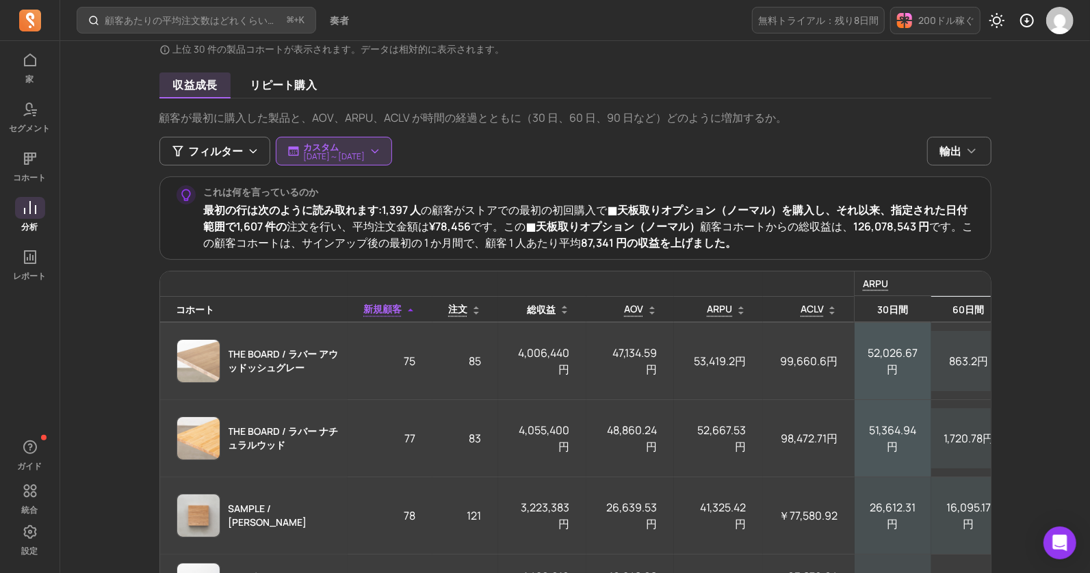
scroll to position [98, 0]
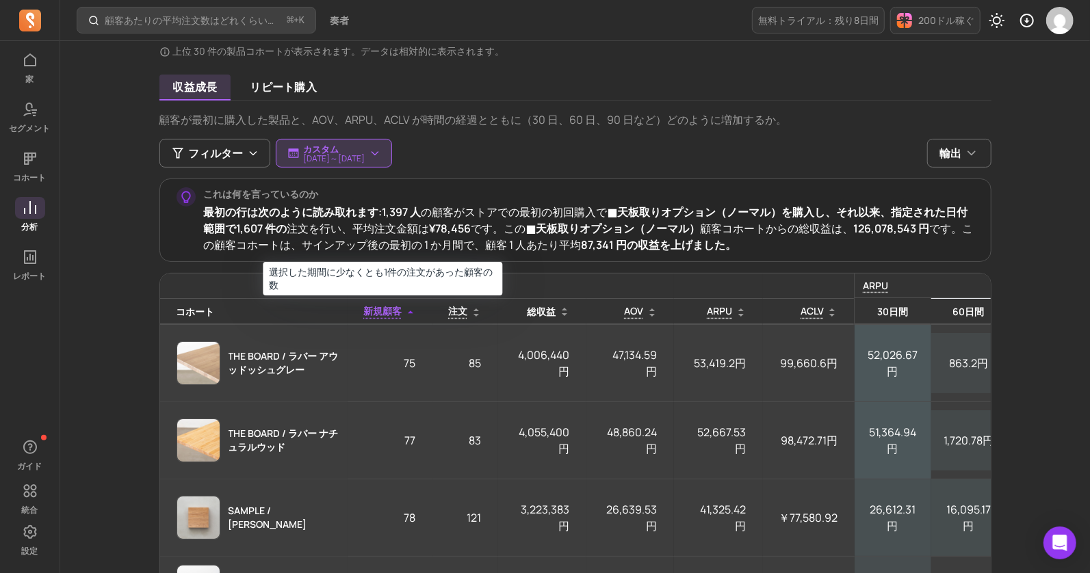
click at [392, 309] on font "新規顧客" at bounding box center [383, 310] width 38 height 13
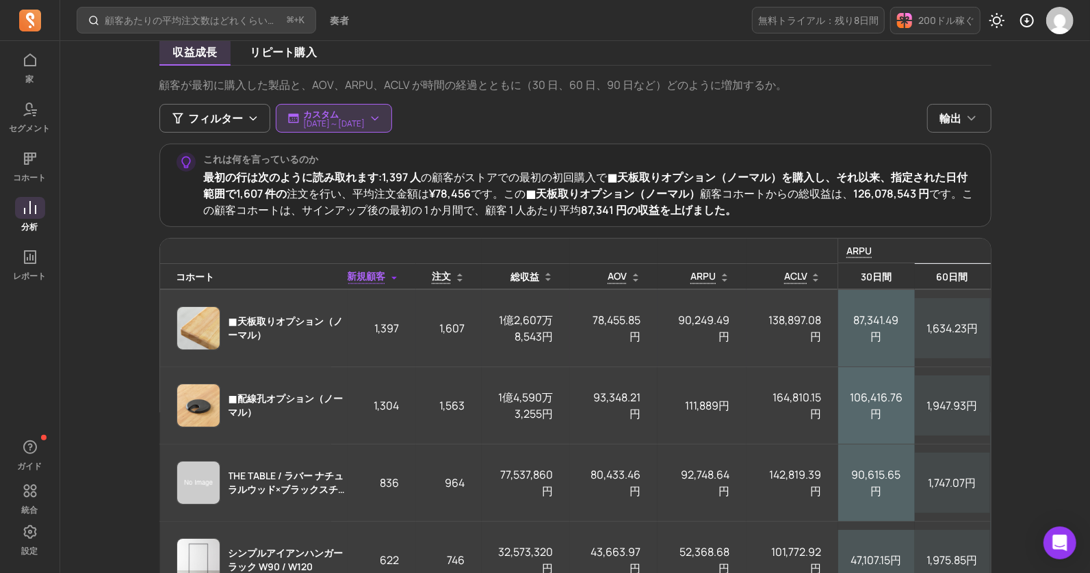
scroll to position [0, 21]
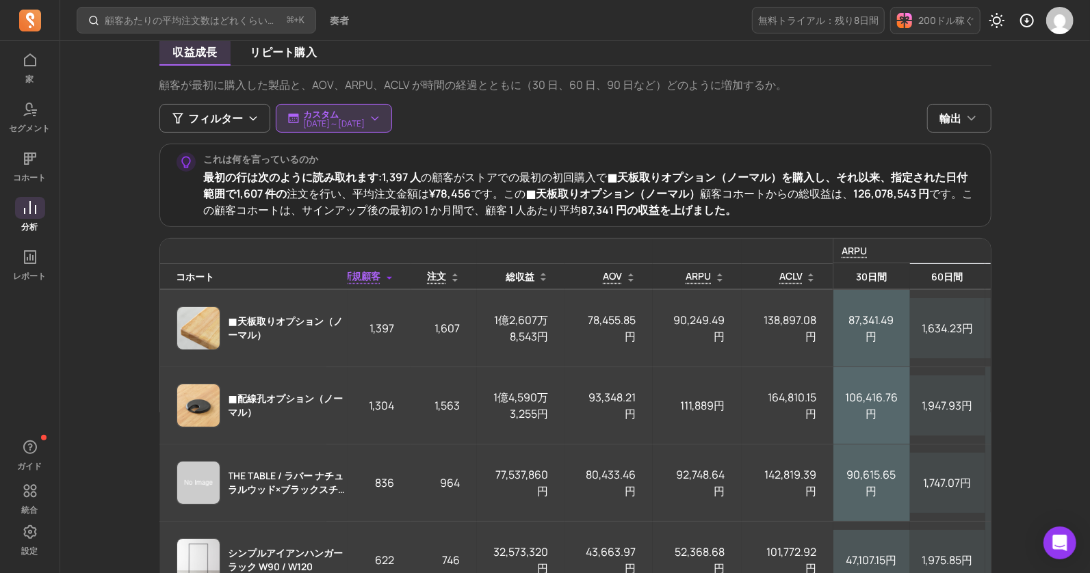
click at [875, 276] on font "30日間" at bounding box center [871, 276] width 31 height 13
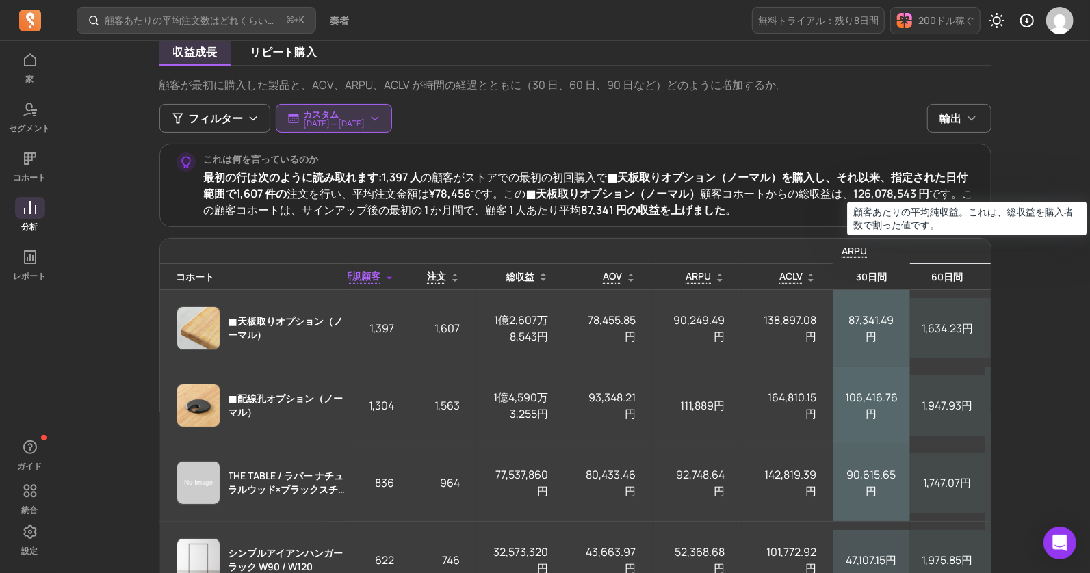
click at [860, 248] on font "ARPU" at bounding box center [854, 250] width 25 height 13
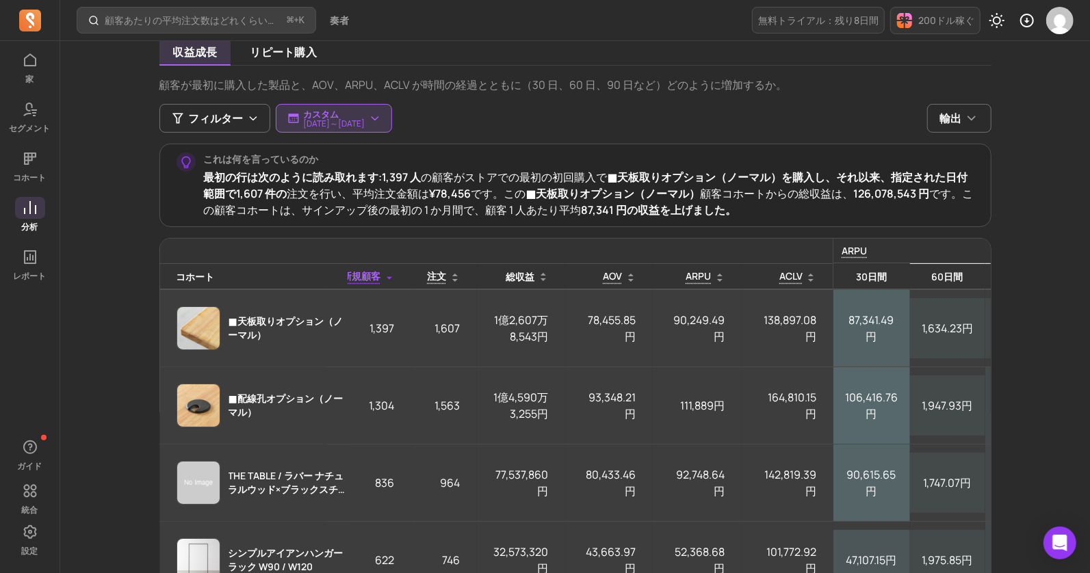
scroll to position [0, 24]
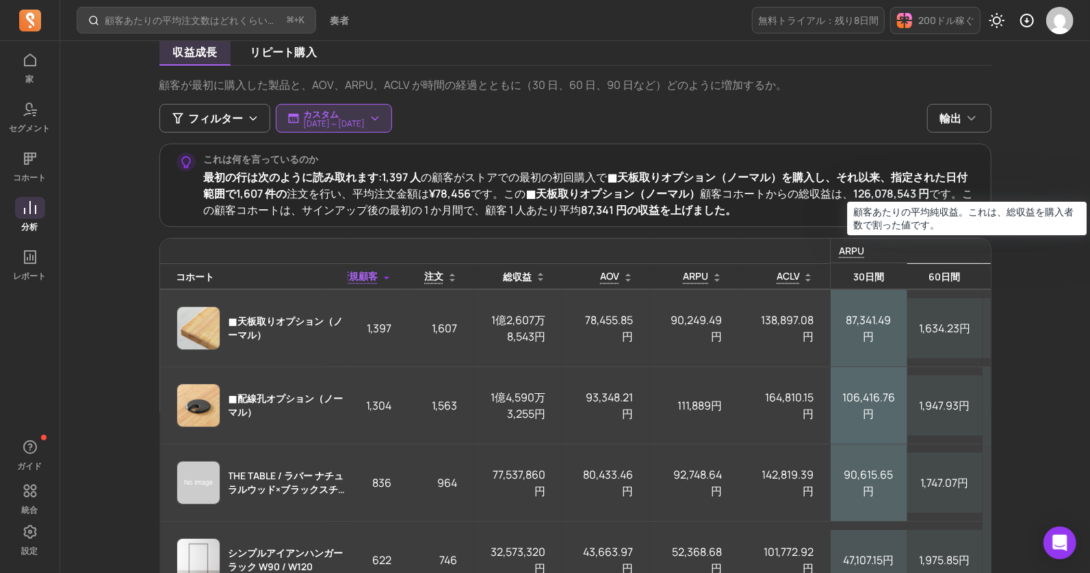
click at [841, 250] on font "ARPU" at bounding box center [851, 250] width 25 height 13
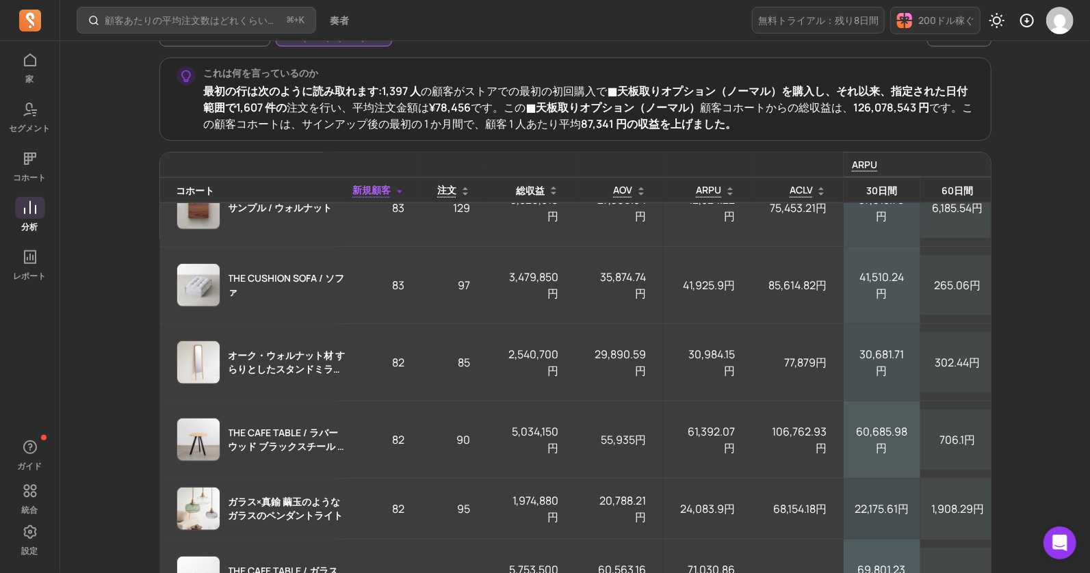
scroll to position [3773, 11]
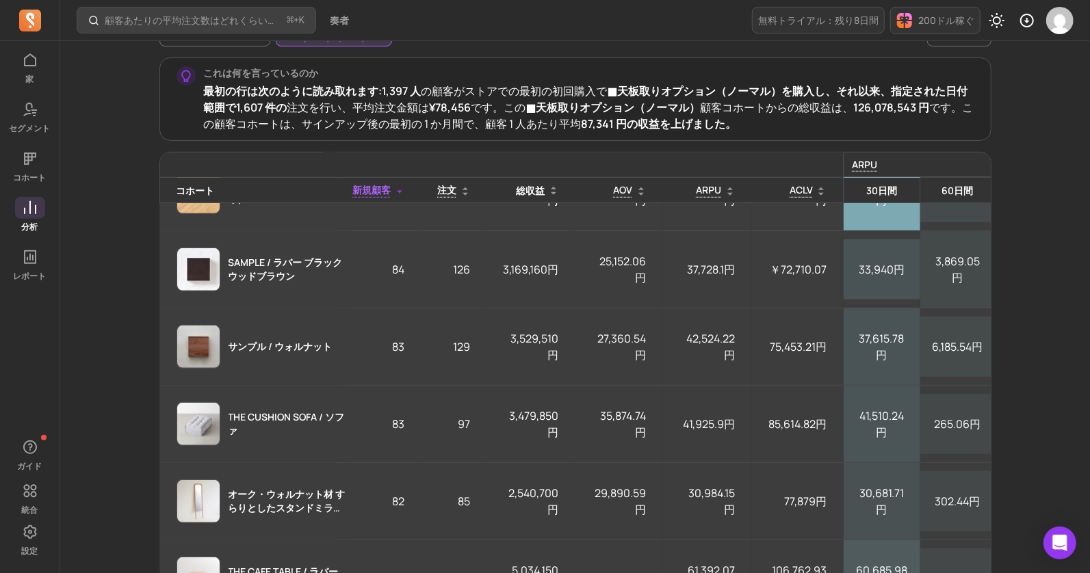
click at [372, 183] on font "新規顧客" at bounding box center [372, 189] width 38 height 13
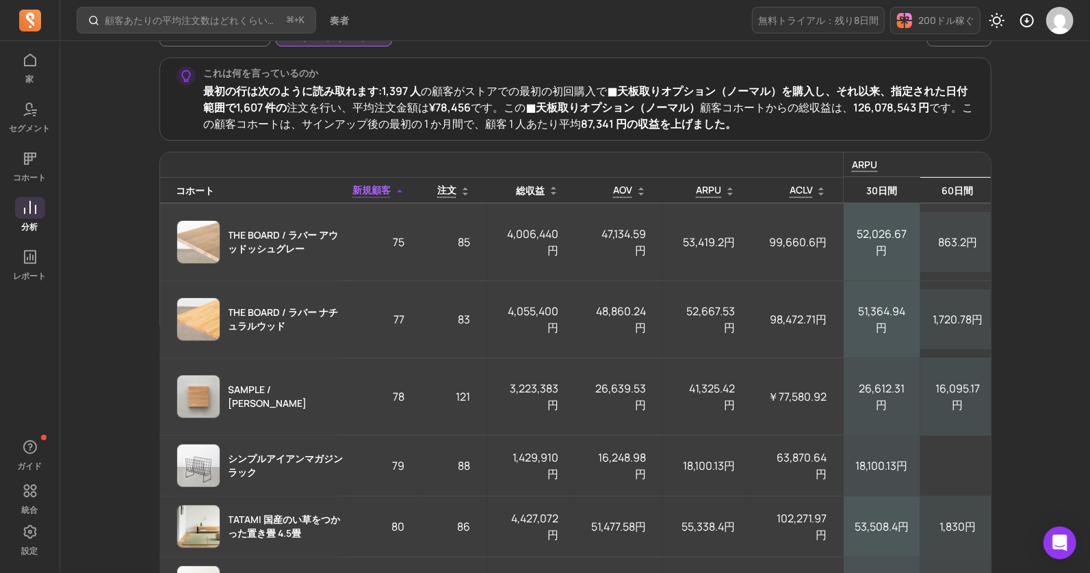
scroll to position [0, 0]
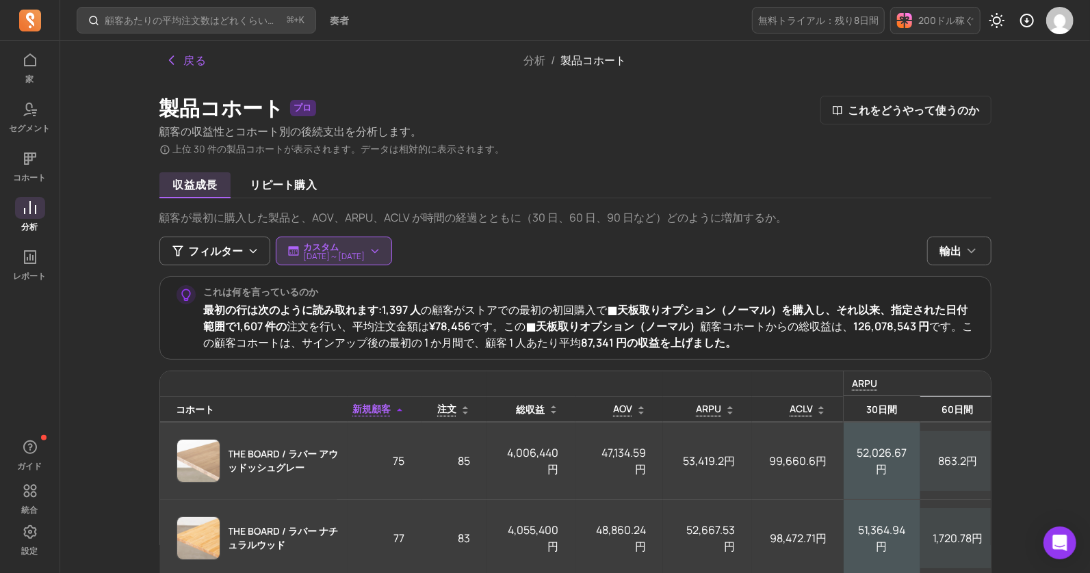
click at [363, 412] on font "新規顧客" at bounding box center [372, 408] width 38 height 13
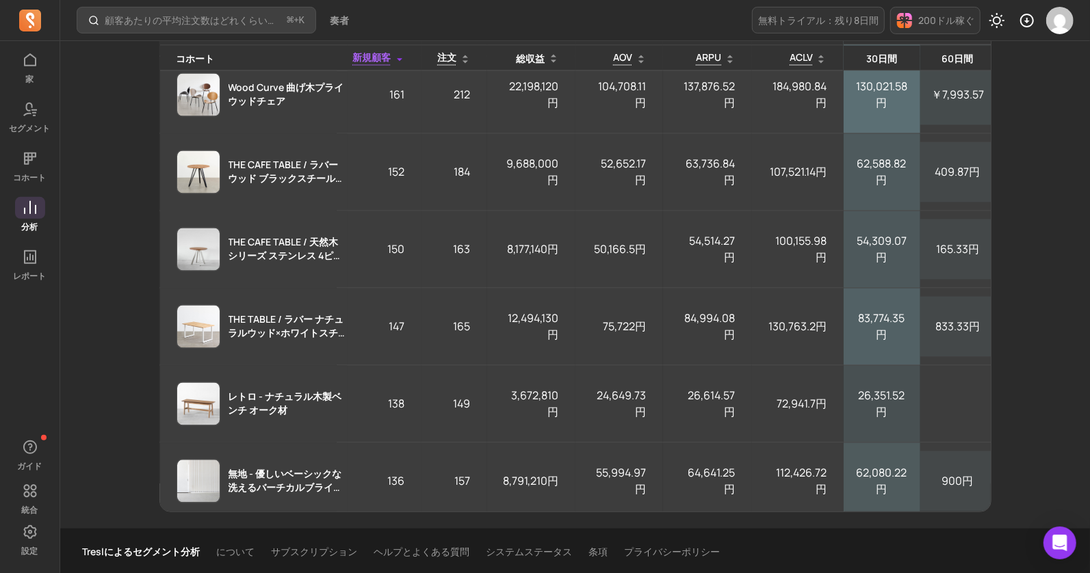
scroll to position [1711, 11]
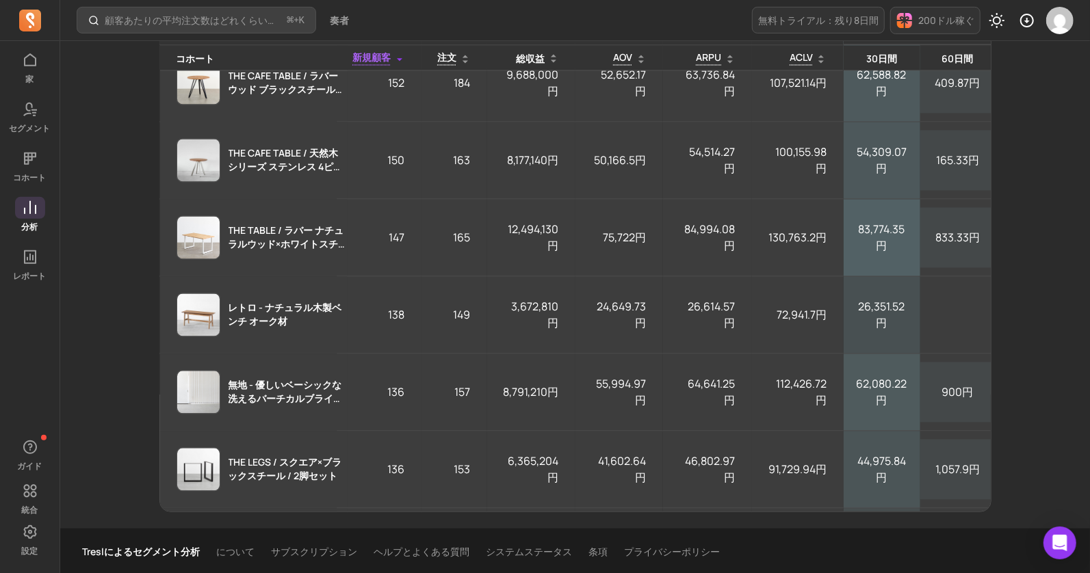
click at [391, 57] on font "注文" at bounding box center [372, 57] width 38 height 13
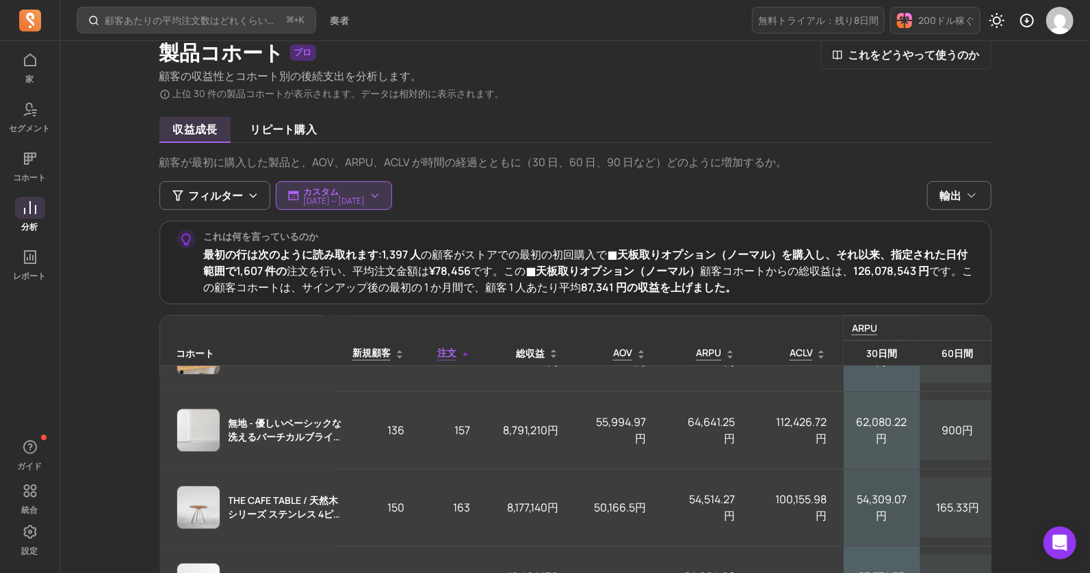
scroll to position [0, 0]
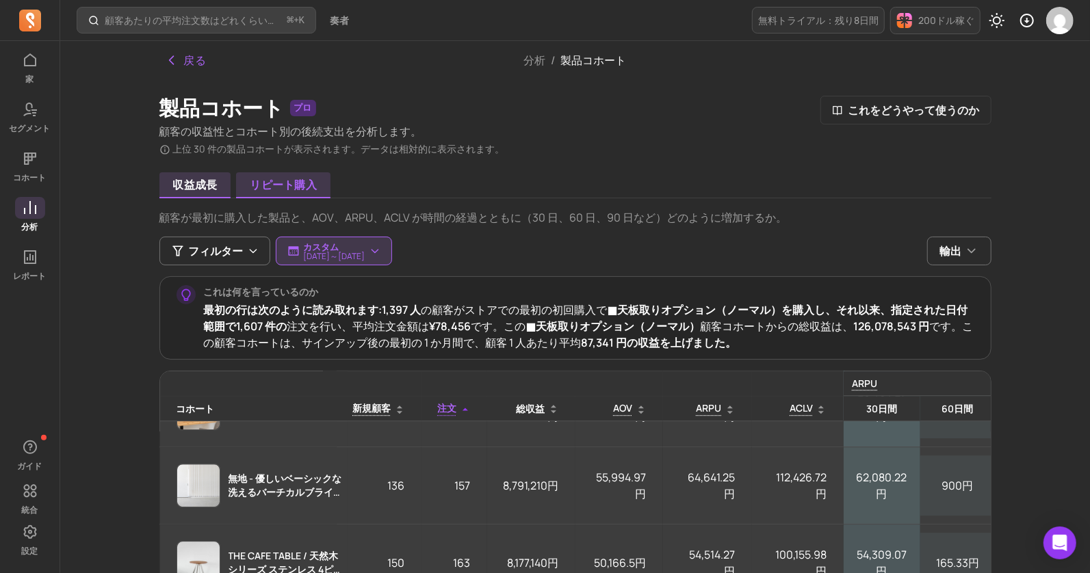
click at [273, 178] on font "リピート購入" at bounding box center [283, 184] width 66 height 15
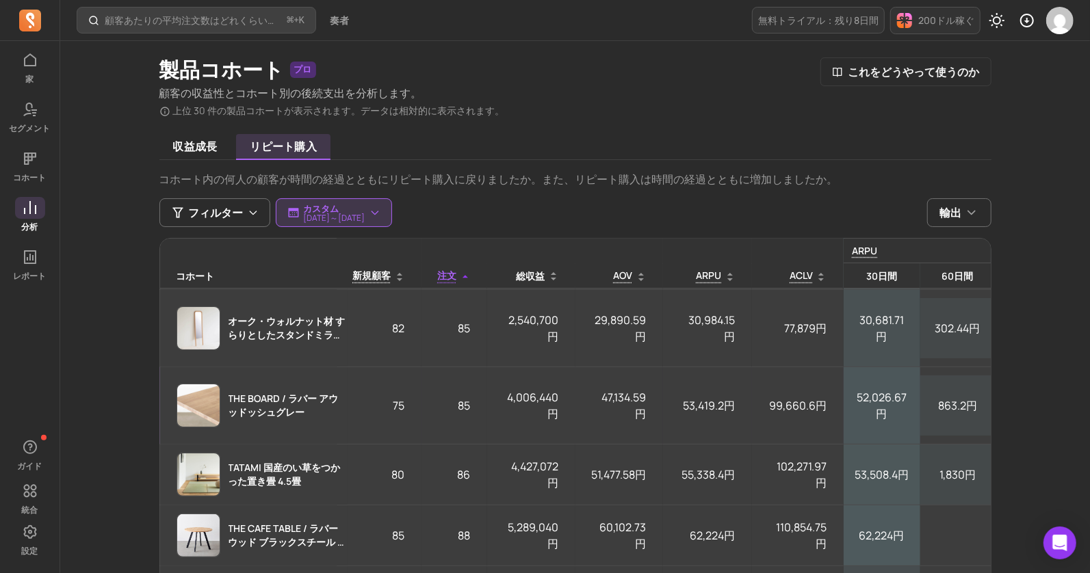
scroll to position [0, 11]
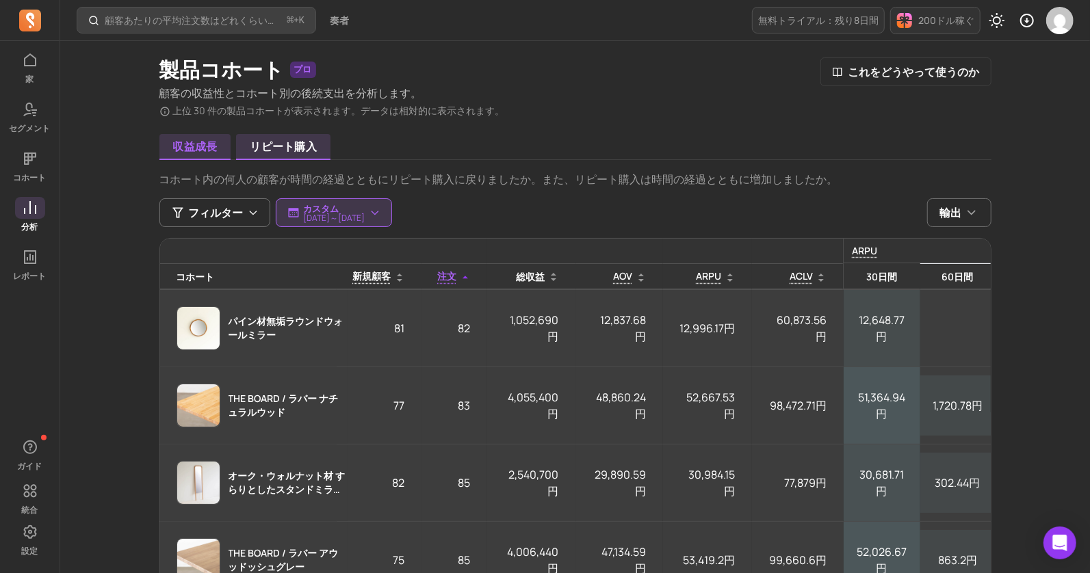
click at [187, 148] on font "収益成長" at bounding box center [195, 146] width 44 height 15
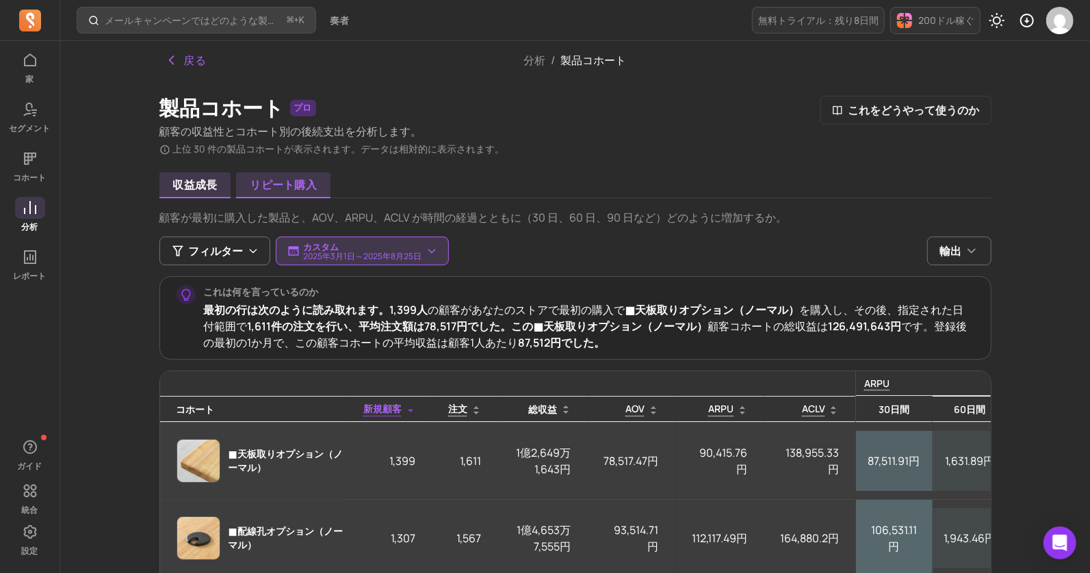
click at [291, 187] on font "リピート購入" at bounding box center [283, 184] width 66 height 15
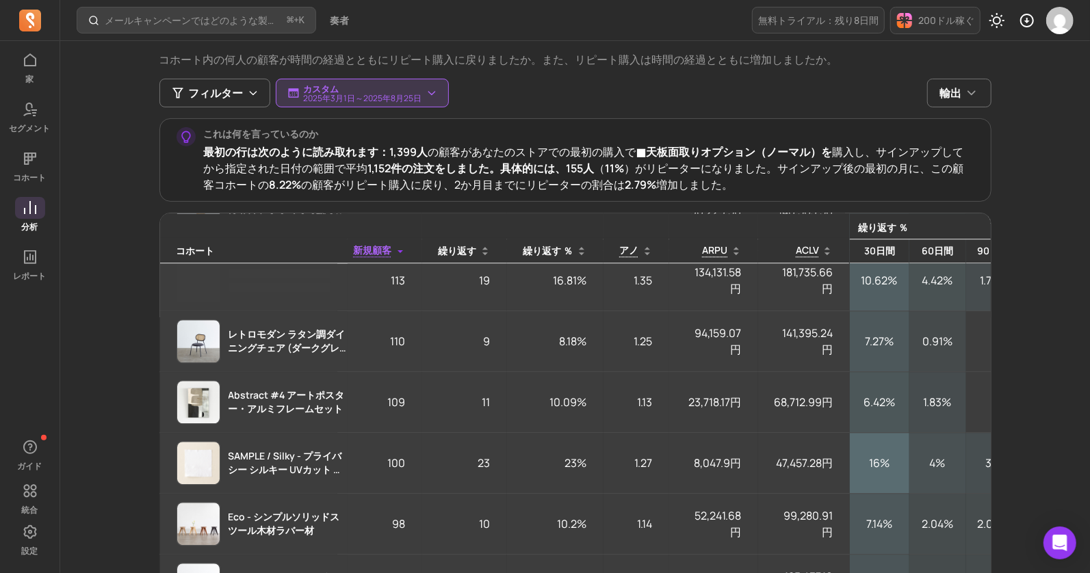
scroll to position [2330, 0]
